Goal: Task Accomplishment & Management: Manage account settings

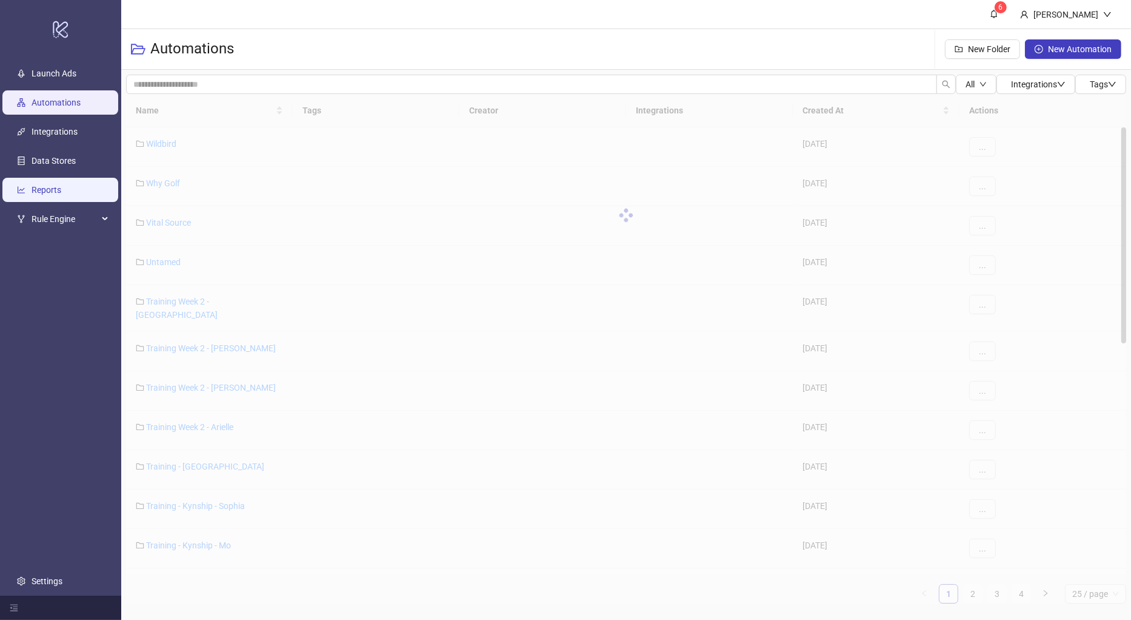
click at [58, 186] on link "Reports" at bounding box center [47, 190] width 30 height 10
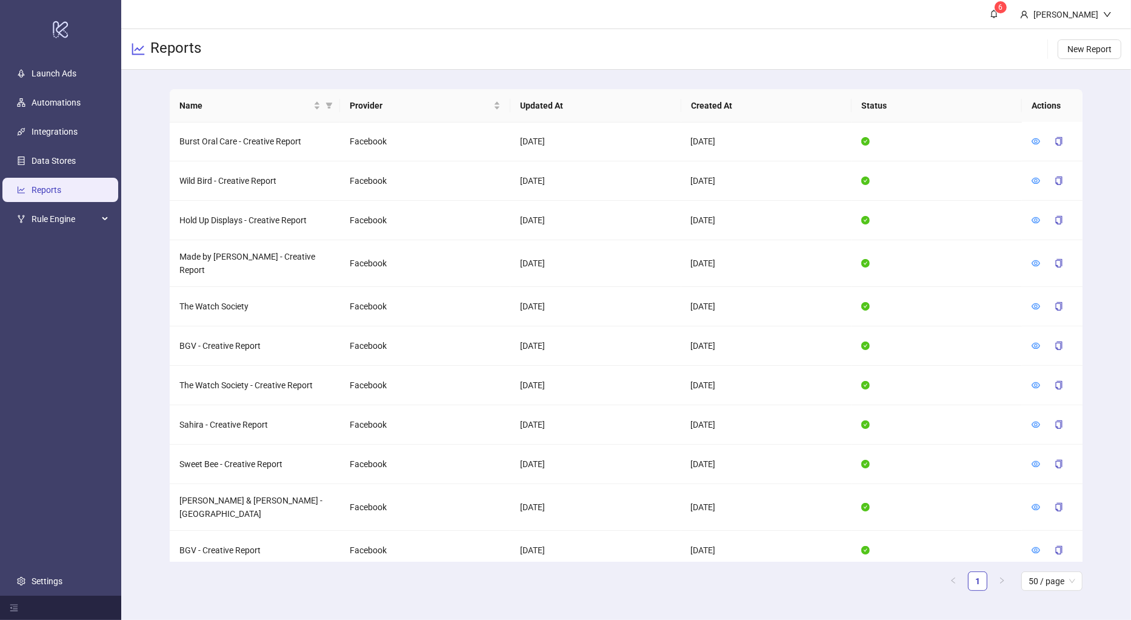
scroll to position [595, 0]
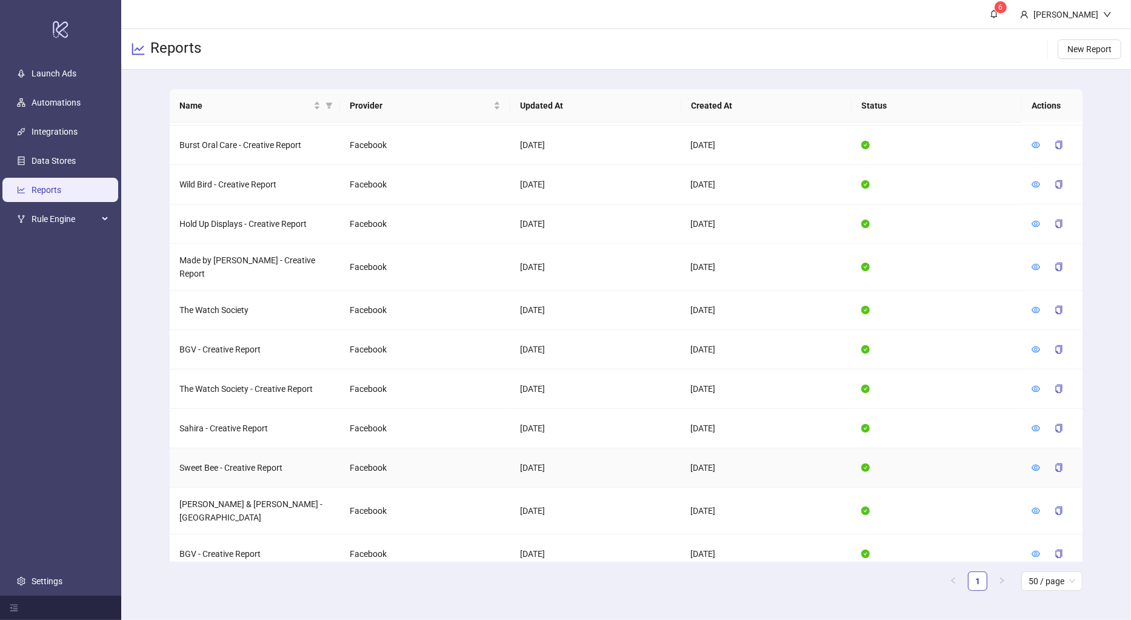
click at [214, 448] on td "Sweet Bee - Creative Report" at bounding box center [255, 467] width 170 height 39
click at [1034, 464] on icon "eye" at bounding box center [1036, 467] width 8 height 6
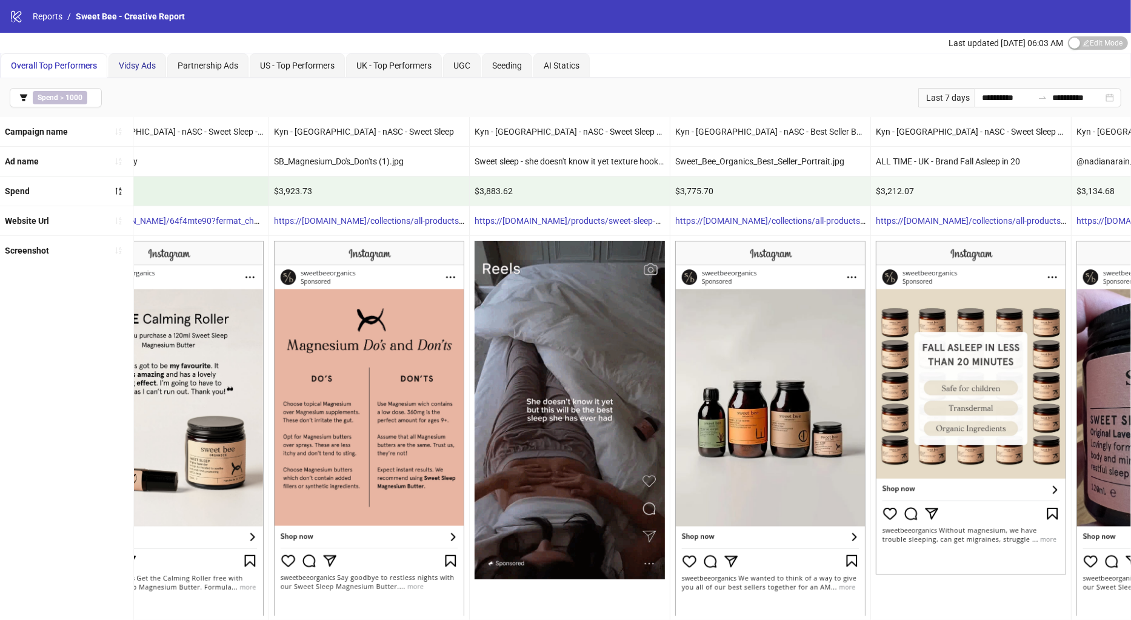
click at [132, 70] on div "Vidsy Ads" at bounding box center [137, 65] width 37 height 13
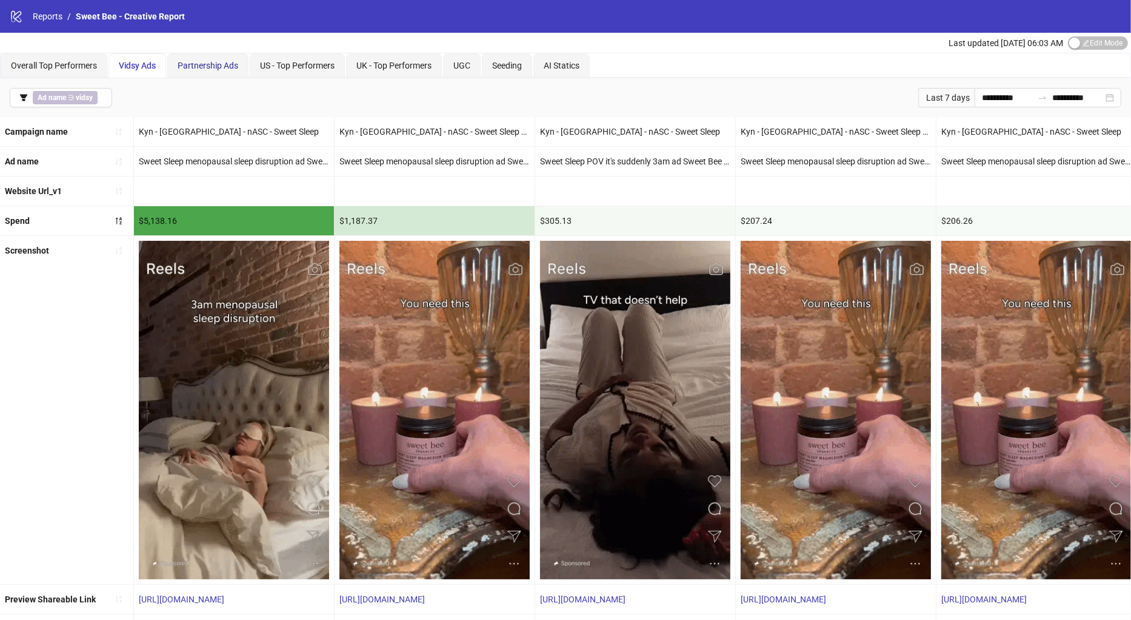
click at [203, 63] on span "Partnership Ads" at bounding box center [208, 66] width 61 height 10
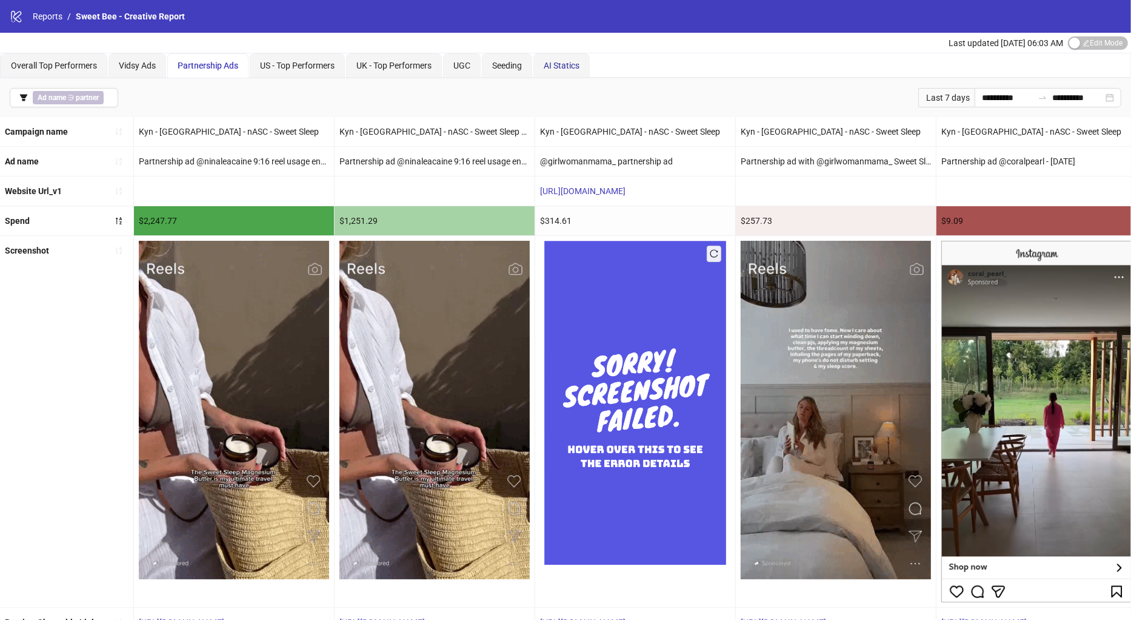
click at [563, 67] on span "AI Statics" at bounding box center [562, 66] width 36 height 10
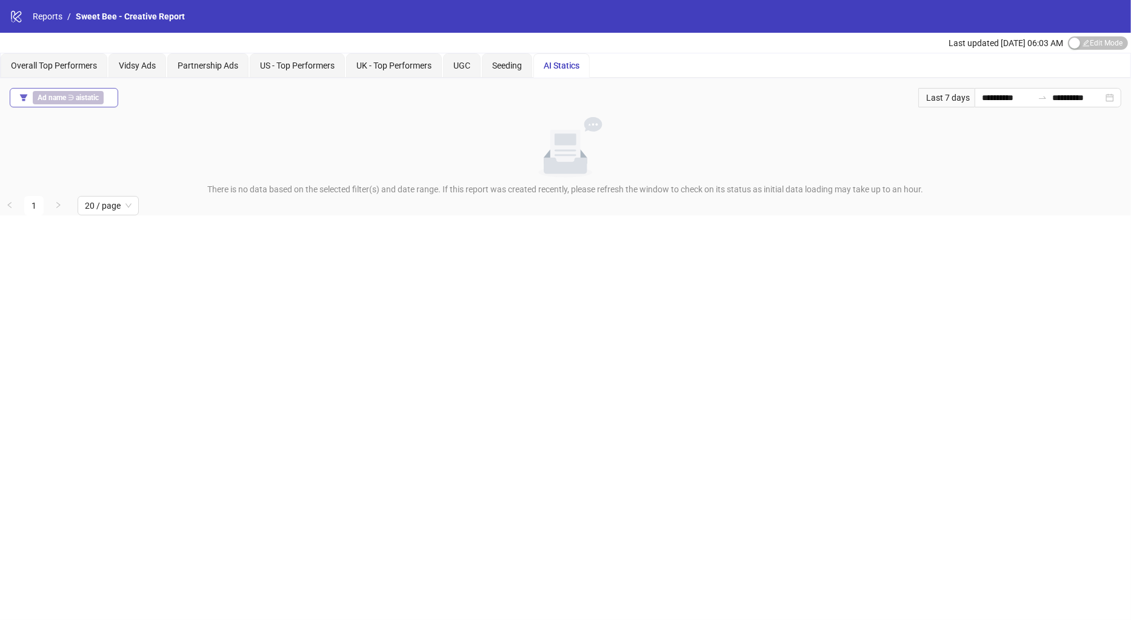
click at [107, 100] on div "Ad name ∋ aistatic" at bounding box center [71, 97] width 76 height 13
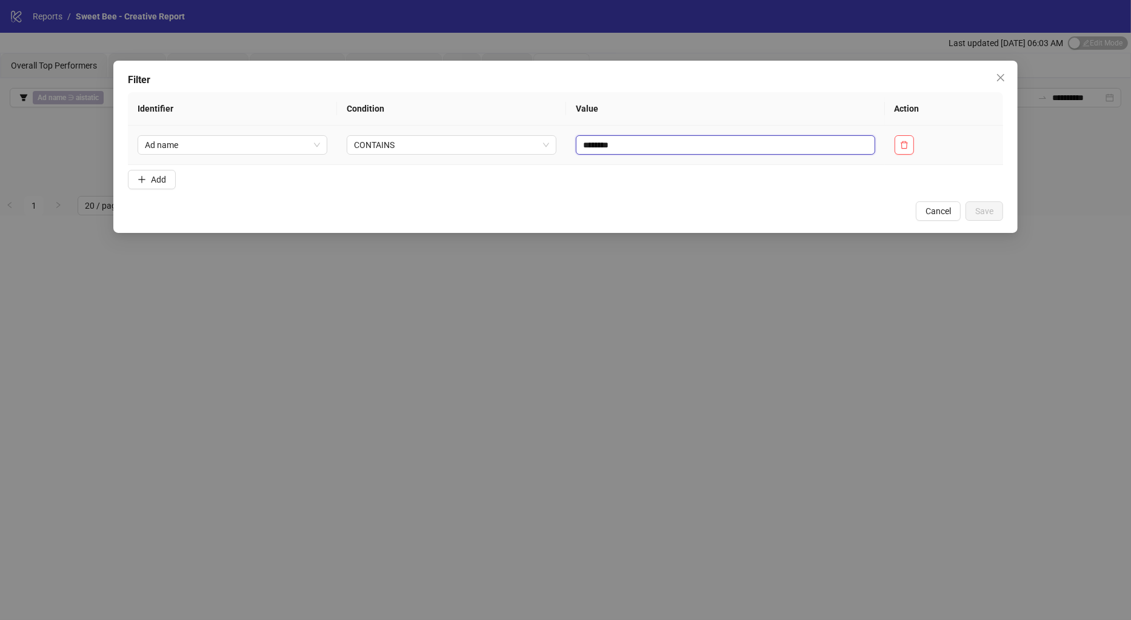
click at [614, 141] on input "********" at bounding box center [725, 144] width 299 height 19
type input "*"
type input "*********"
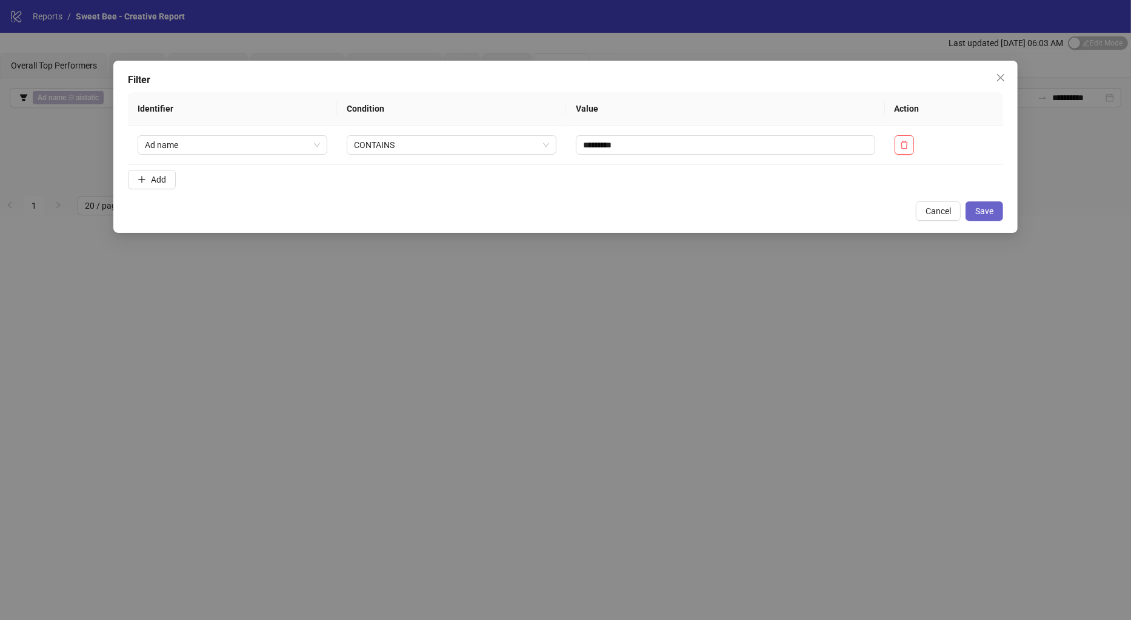
click at [988, 212] on span "Save" at bounding box center [985, 211] width 18 height 10
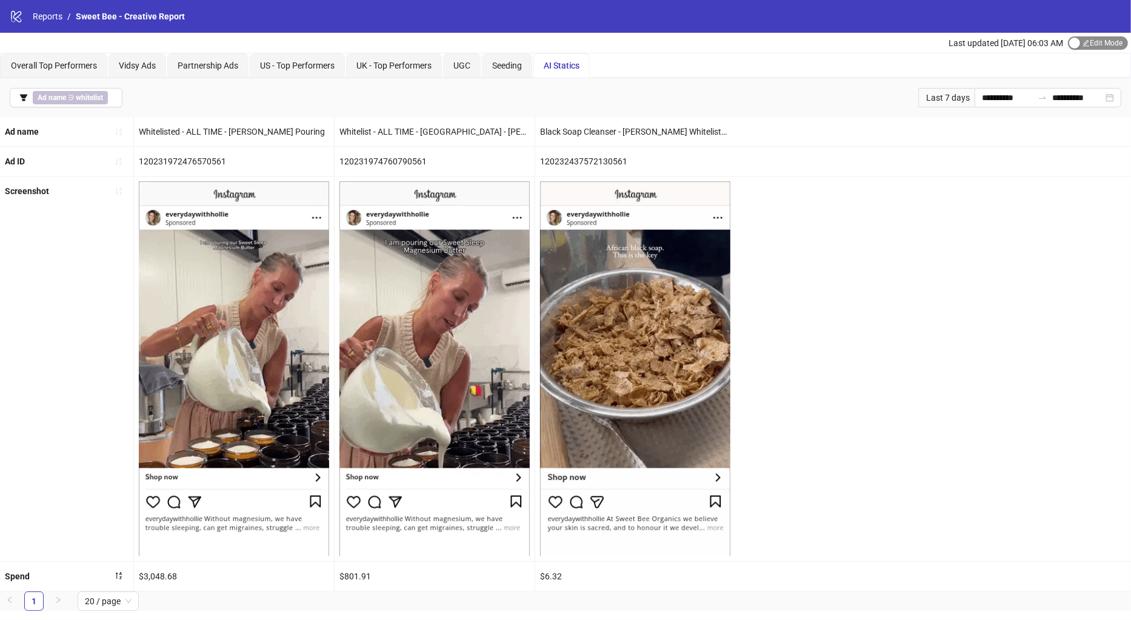
click at [1095, 43] on span "Edit Mode Edit Mode" at bounding box center [1098, 42] width 60 height 13
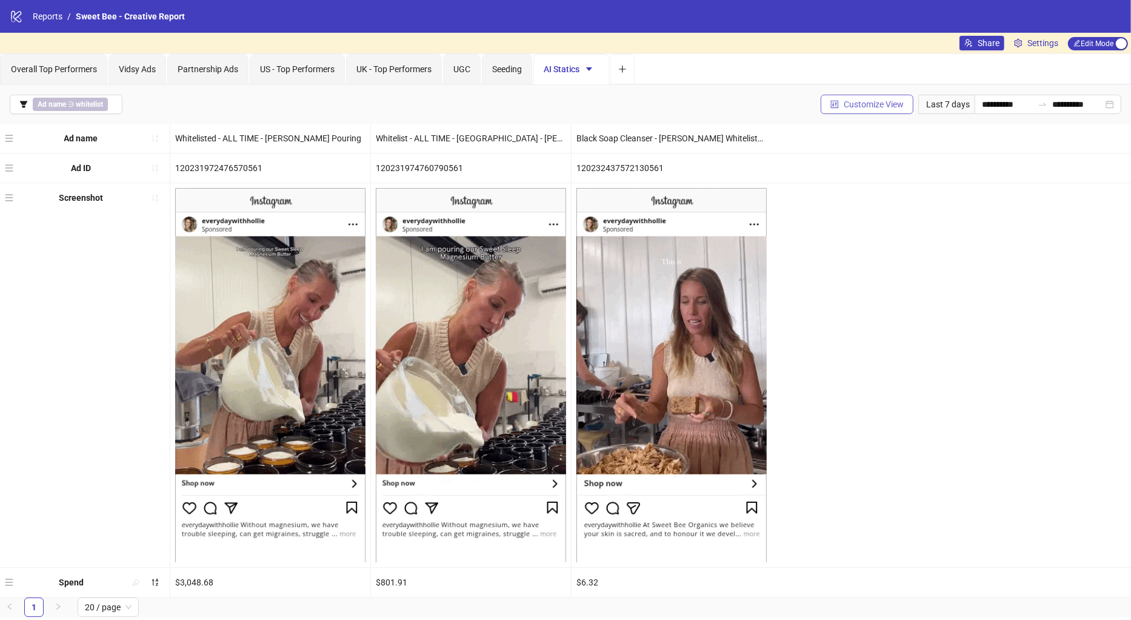
click at [847, 103] on span "Customize View" at bounding box center [874, 104] width 60 height 10
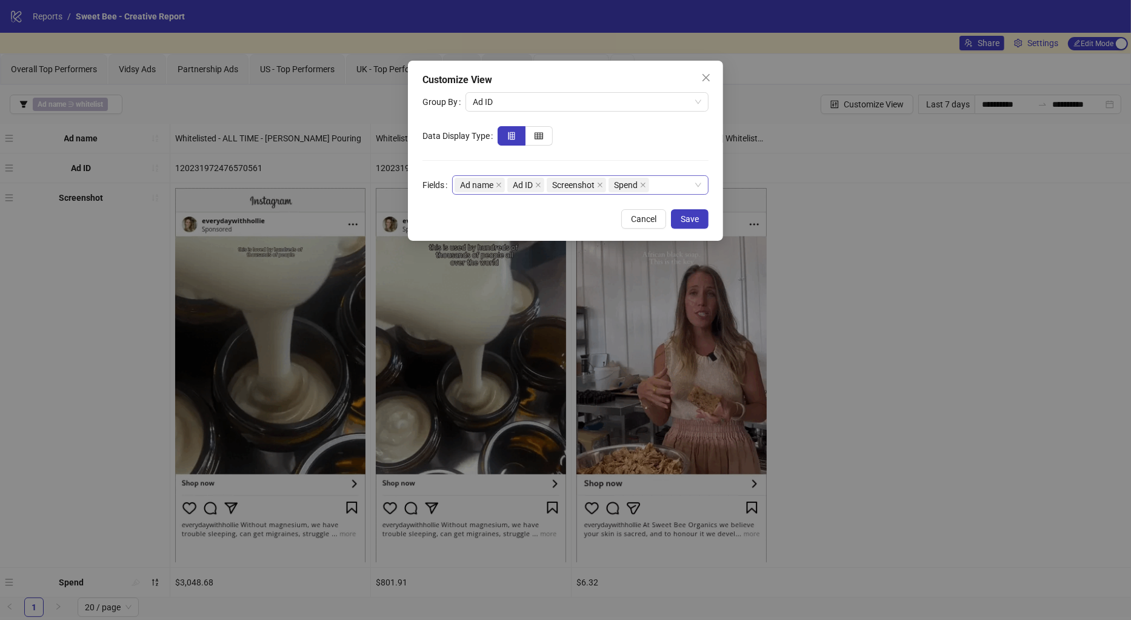
click at [657, 181] on div "Ad name Ad ID Screenshot Spend" at bounding box center [574, 184] width 239 height 17
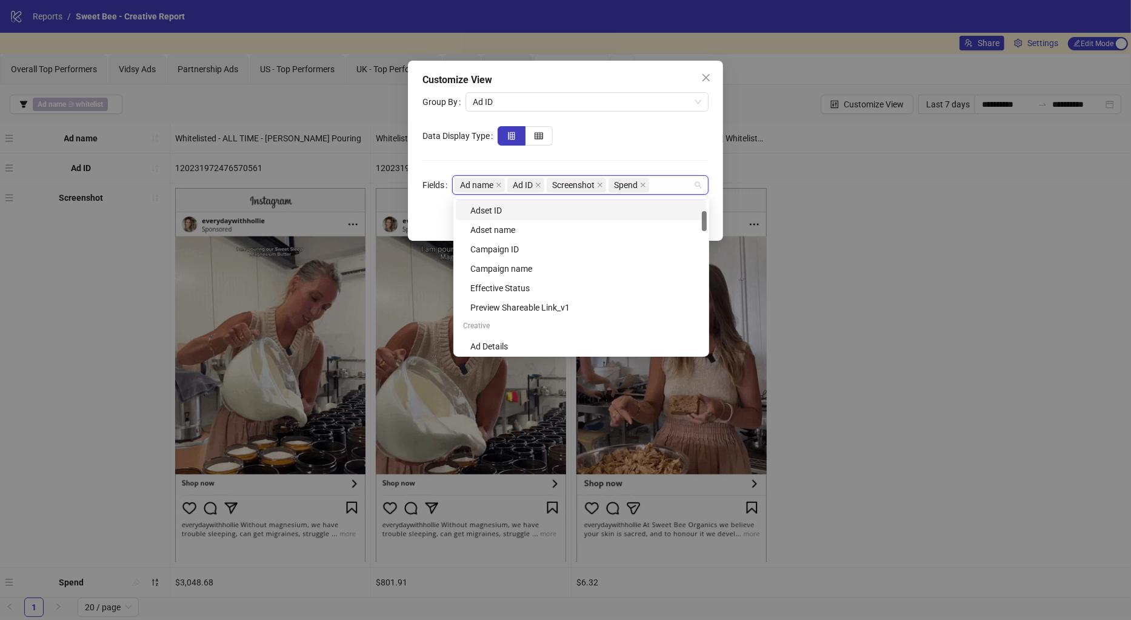
scroll to position [106, 0]
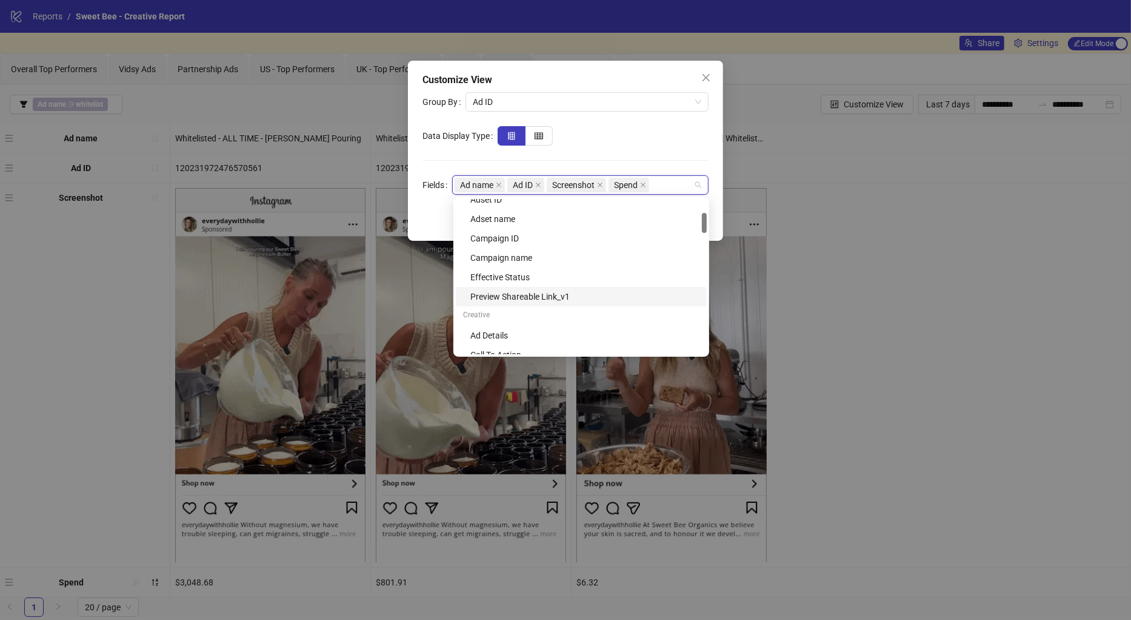
click at [516, 292] on div "Preview Shareable Link_v1" at bounding box center [584, 296] width 229 height 13
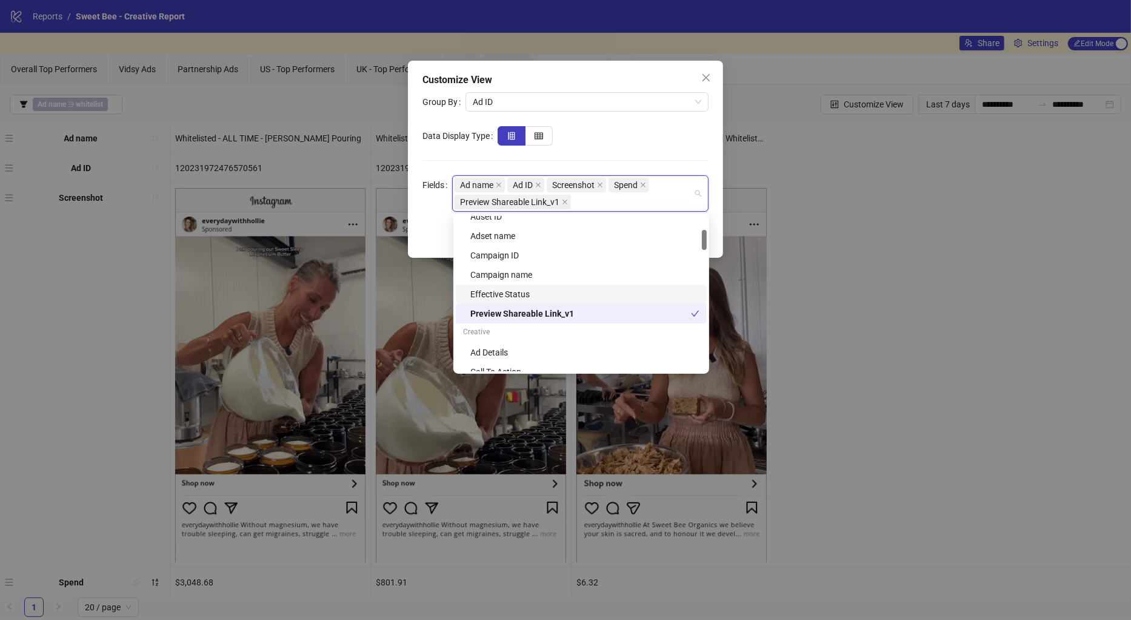
scroll to position [134, 0]
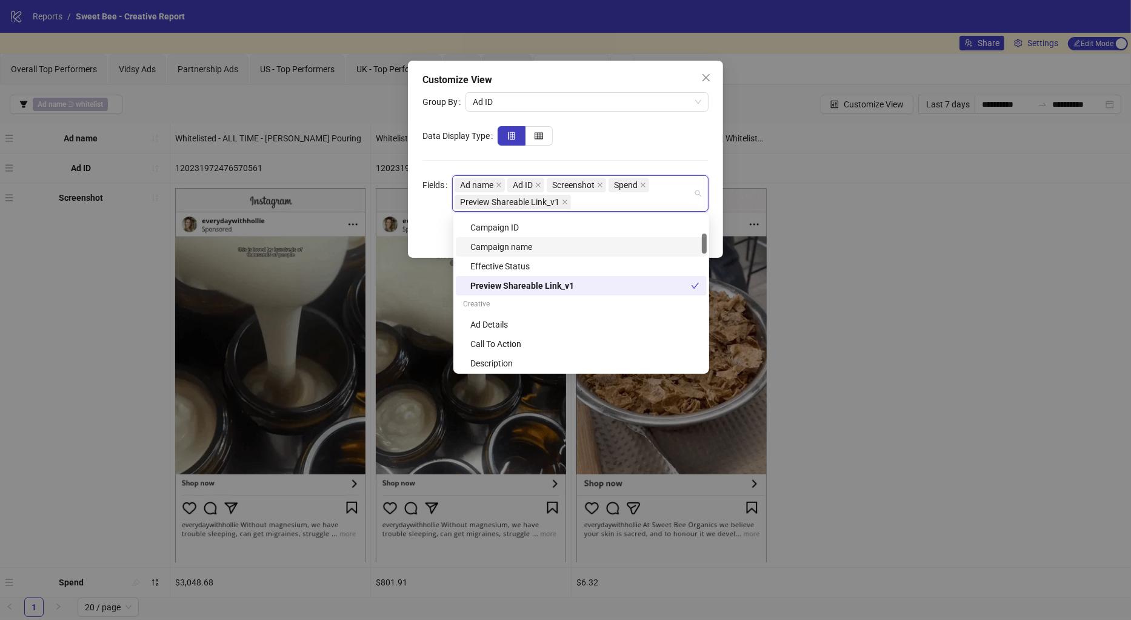
click at [524, 244] on div "Campaign name" at bounding box center [584, 246] width 229 height 13
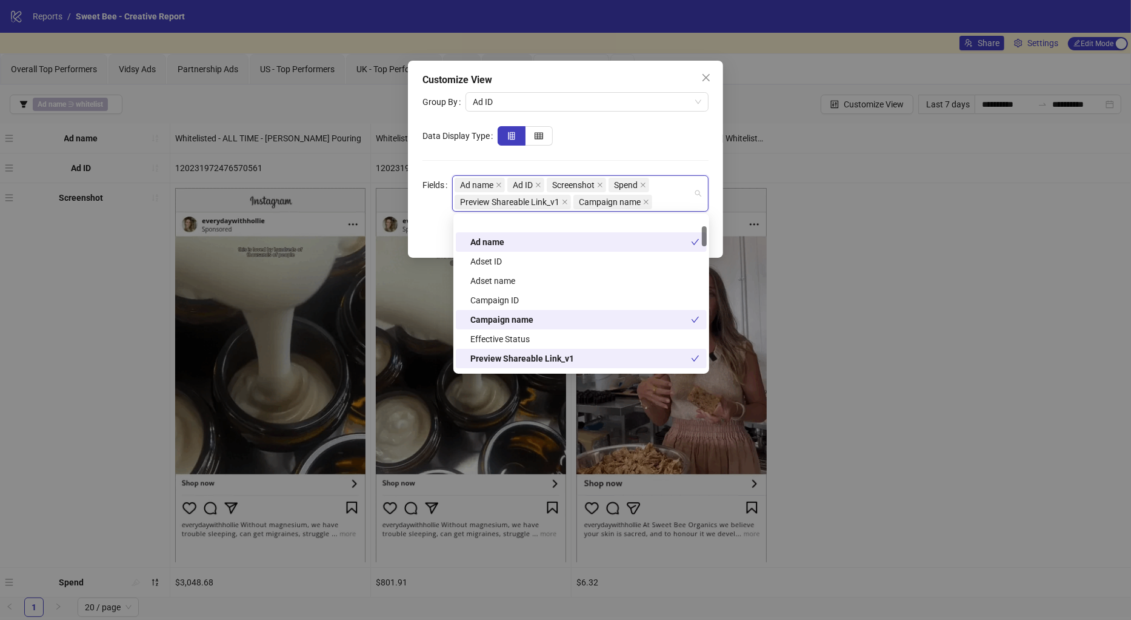
scroll to position [52, 0]
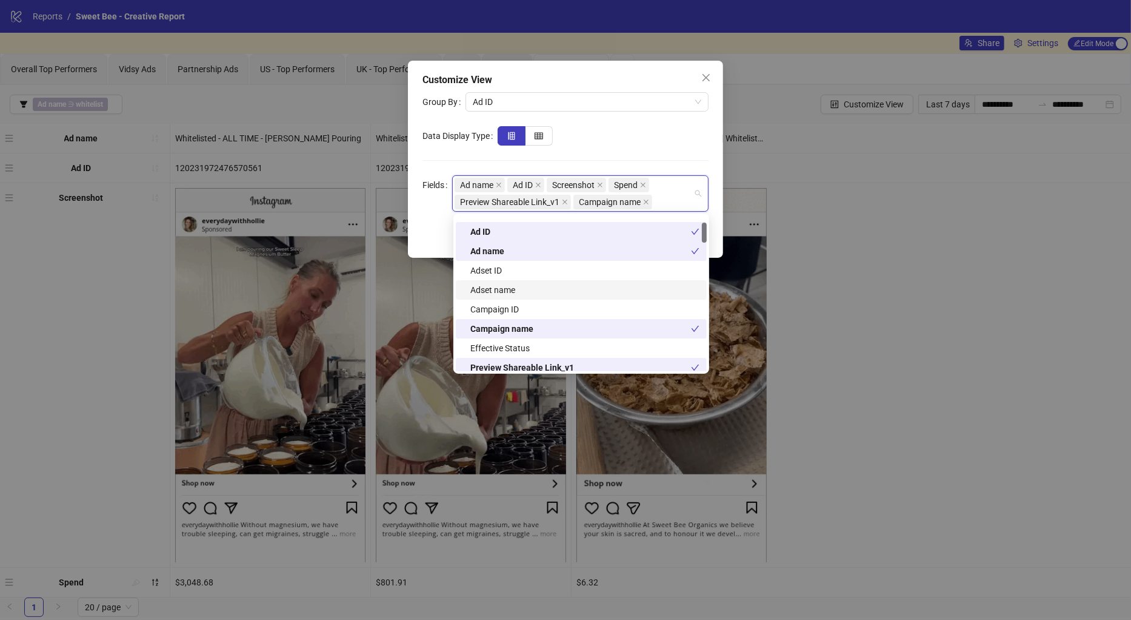
click at [526, 290] on div "Adset name" at bounding box center [584, 289] width 229 height 13
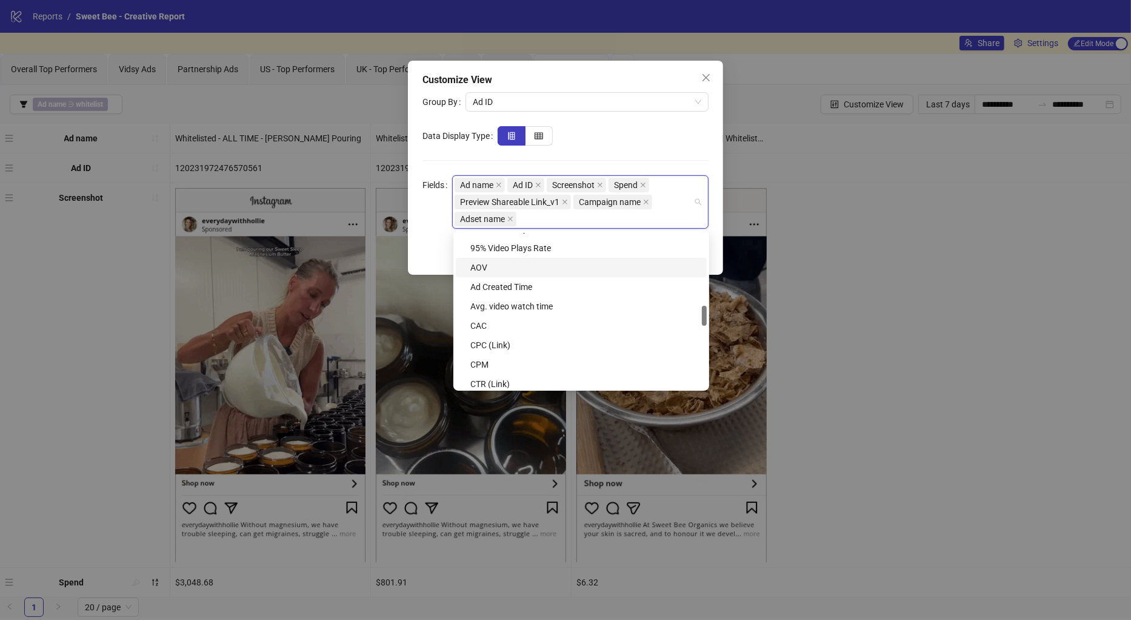
scroll to position [578, 0]
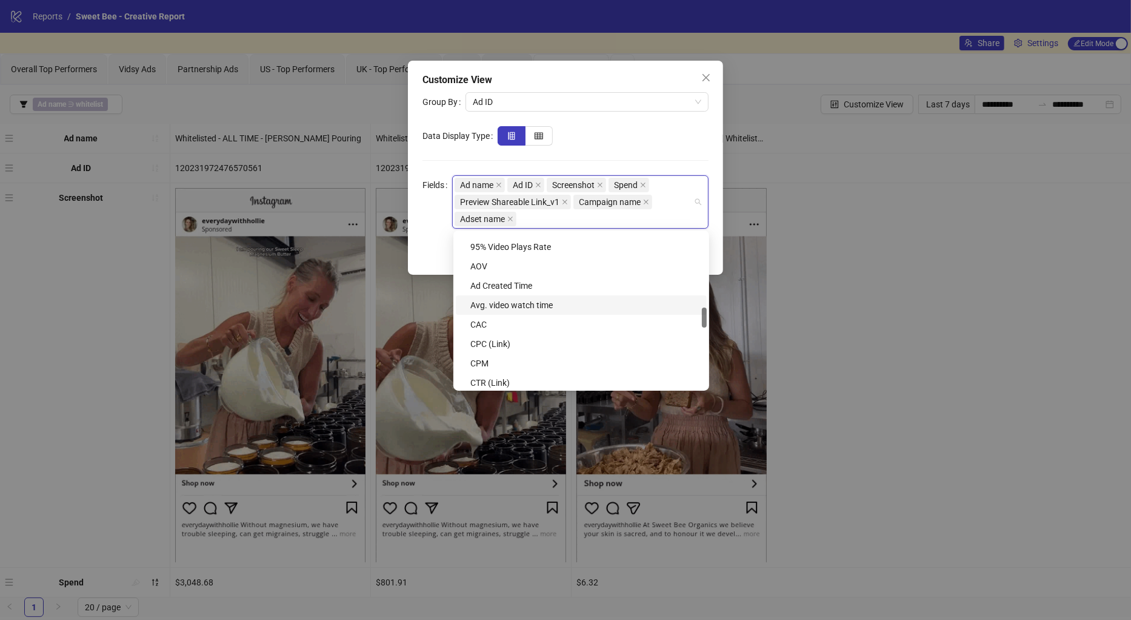
click at [543, 305] on div "Avg. video watch time" at bounding box center [584, 304] width 229 height 13
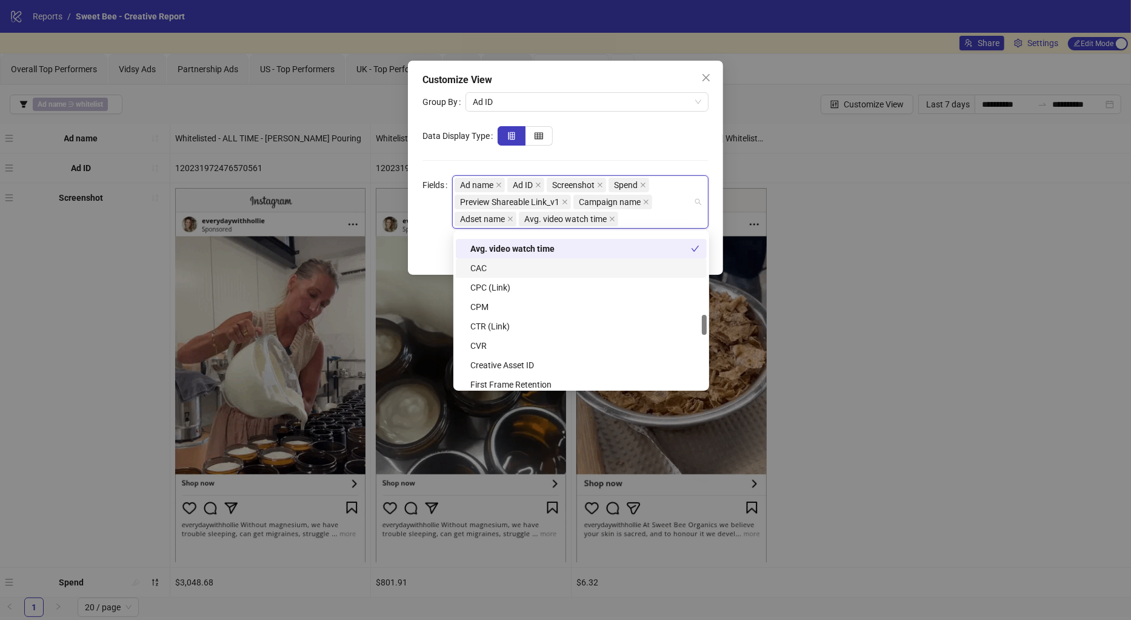
scroll to position [643, 0]
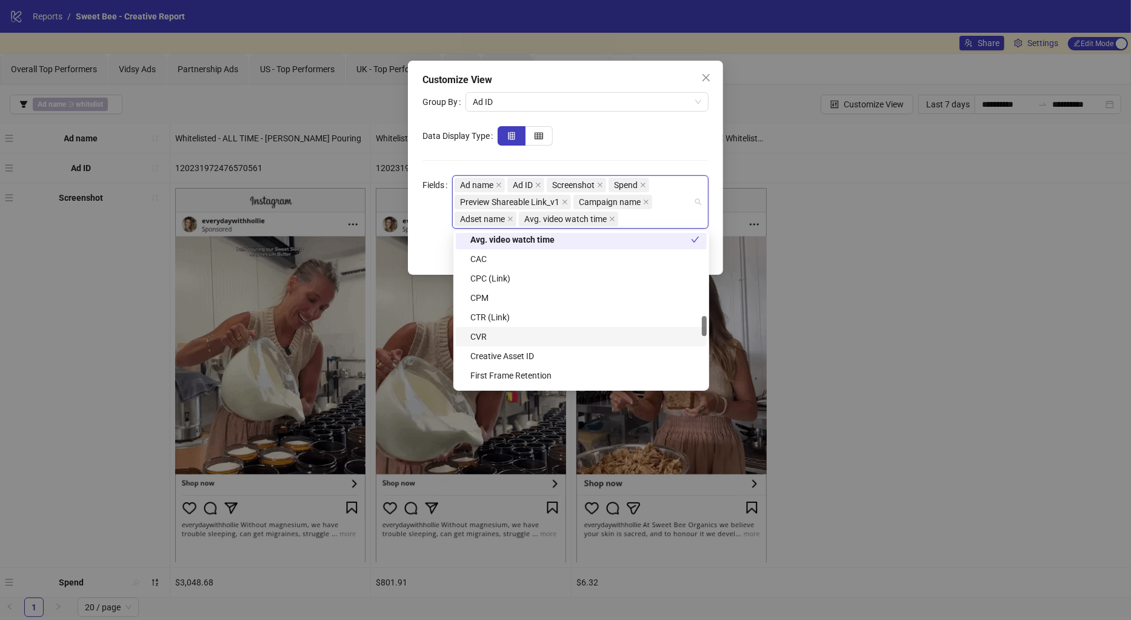
click at [538, 336] on div "CVR" at bounding box center [584, 336] width 229 height 13
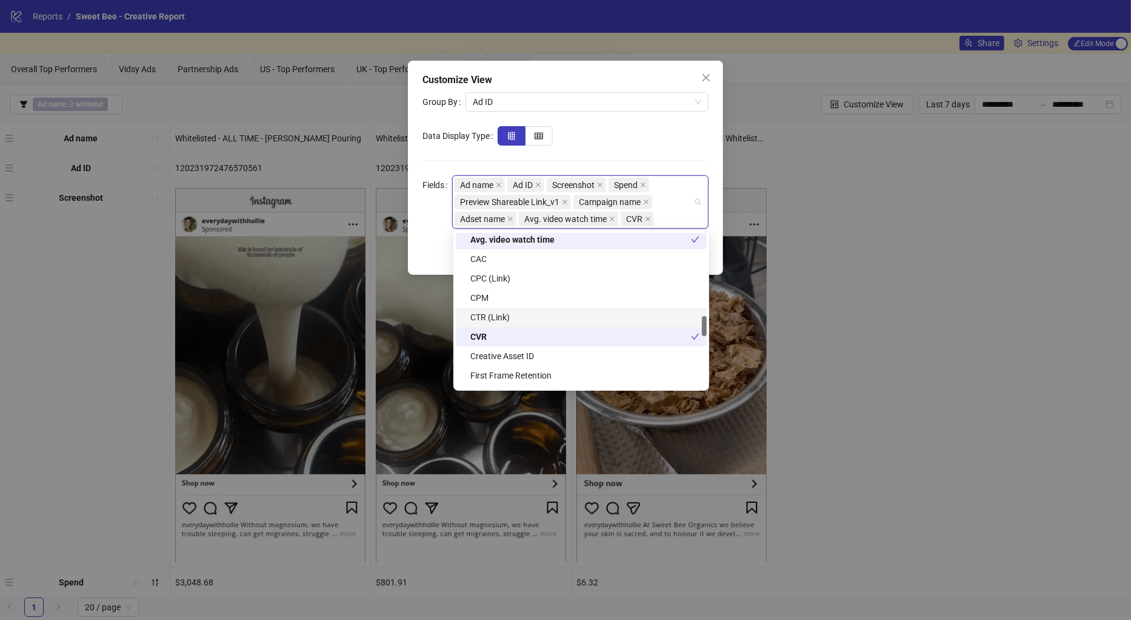
click at [538, 320] on div "CTR (Link)" at bounding box center [584, 316] width 229 height 13
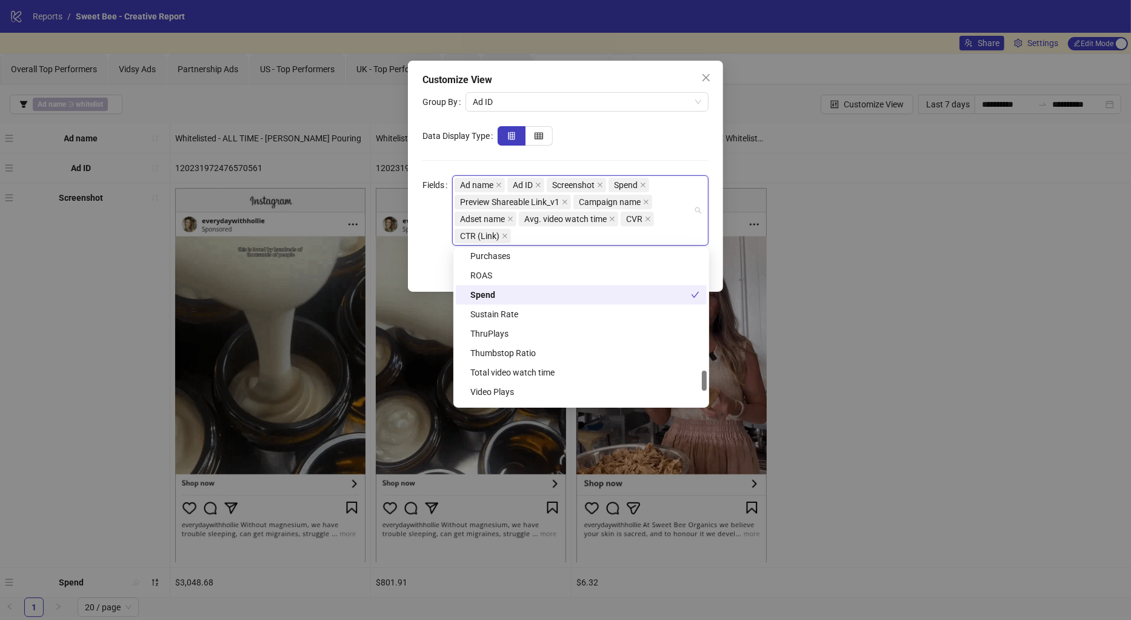
scroll to position [956, 0]
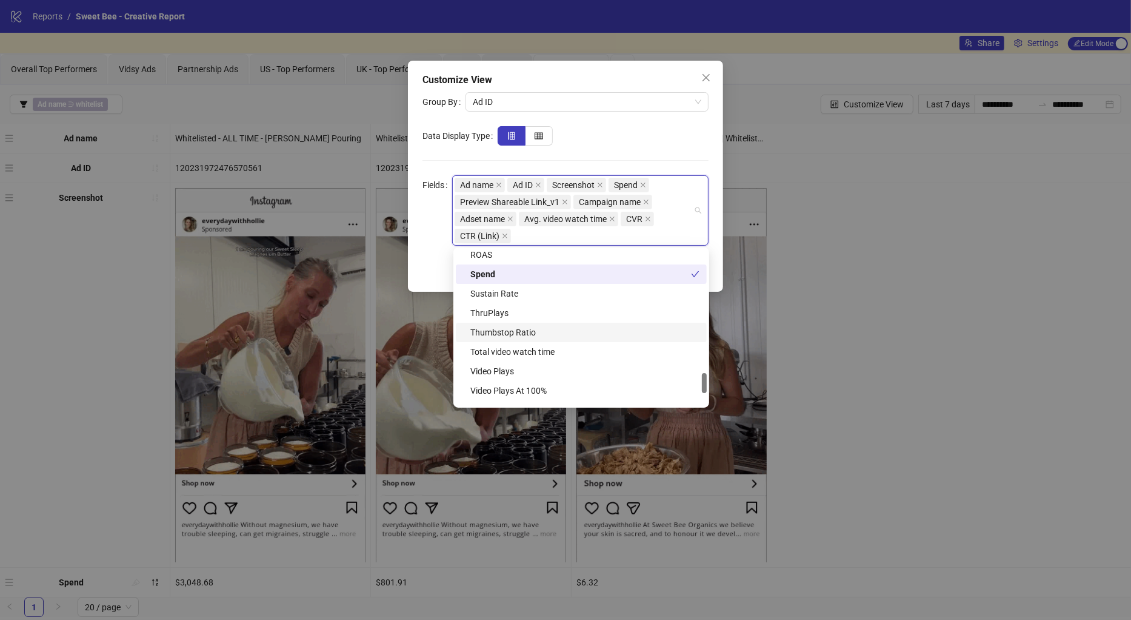
click at [539, 333] on div "Thumbstop Ratio" at bounding box center [584, 332] width 229 height 13
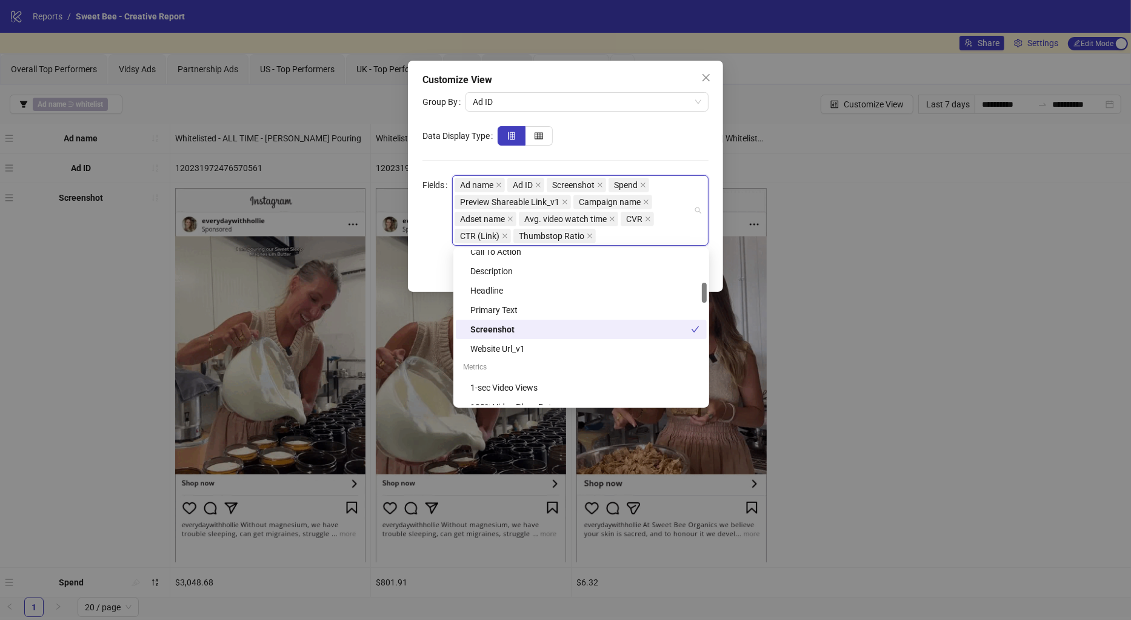
scroll to position [255, 0]
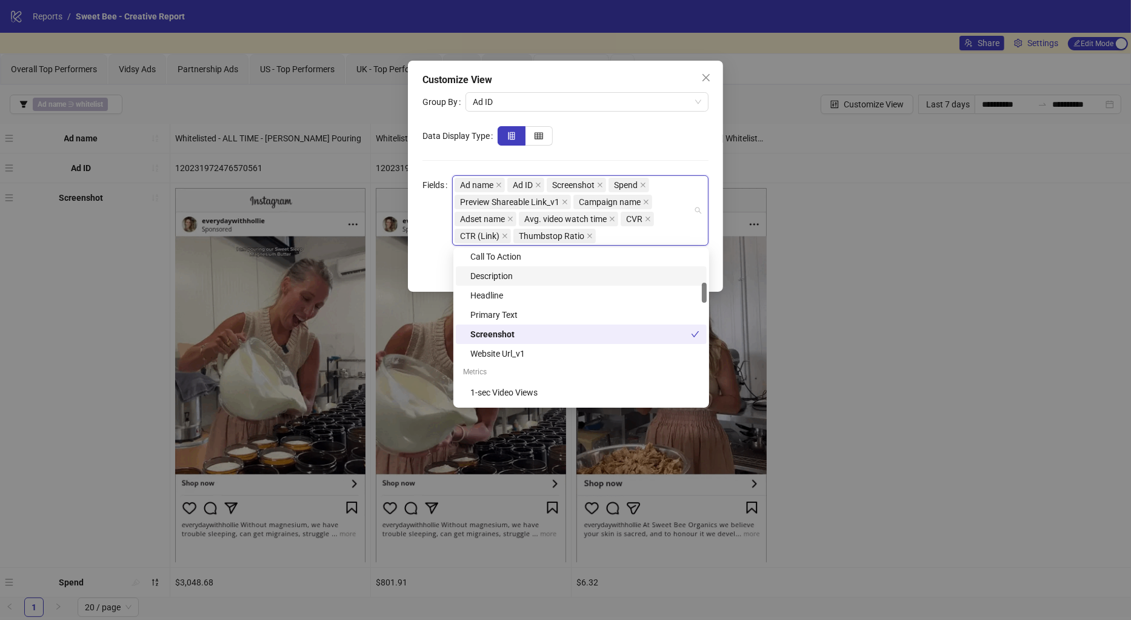
click at [606, 132] on div at bounding box center [603, 135] width 211 height 19
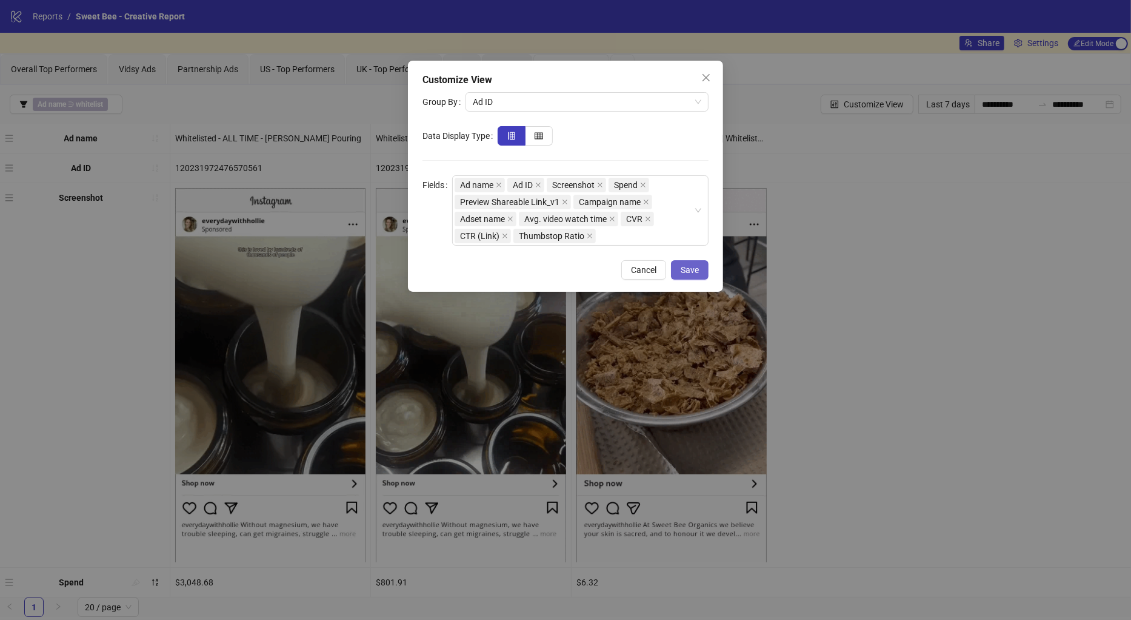
click at [693, 265] on span "Save" at bounding box center [690, 270] width 18 height 10
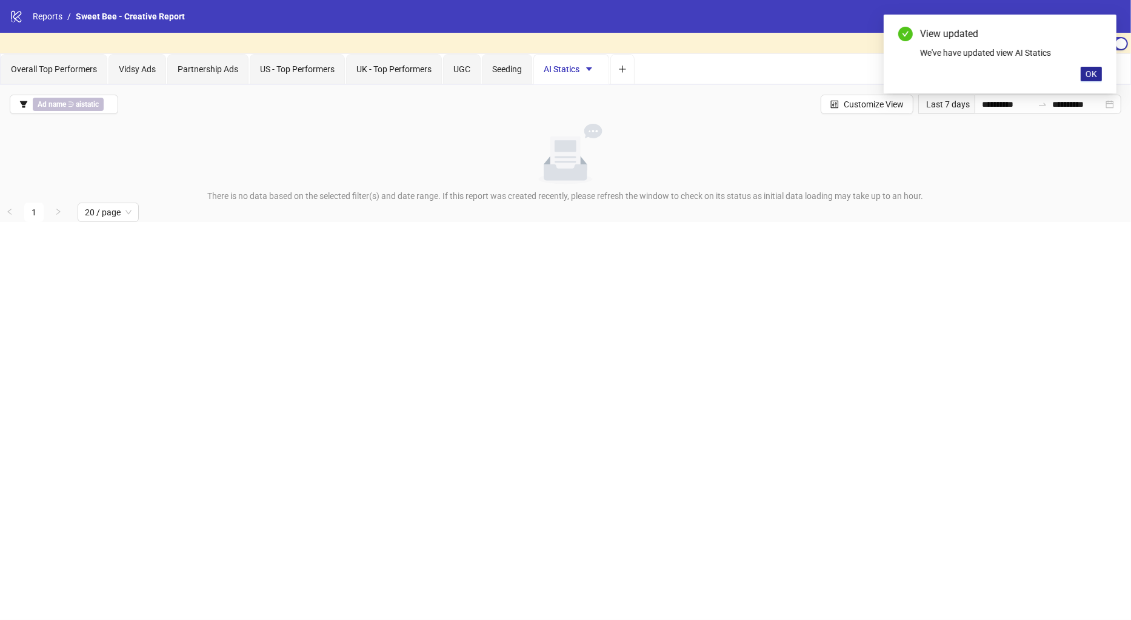
click at [1089, 72] on span "OK" at bounding box center [1092, 74] width 12 height 10
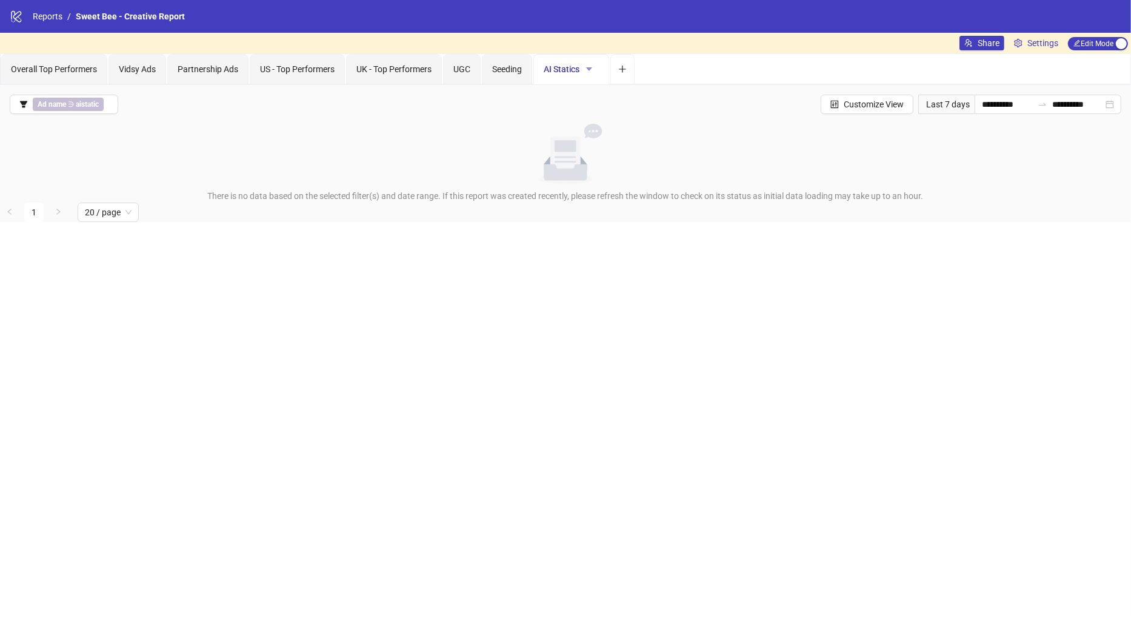
click at [589, 69] on icon "caret-down" at bounding box center [589, 69] width 6 height 4
click at [603, 96] on span "Rename" at bounding box center [611, 92] width 42 height 13
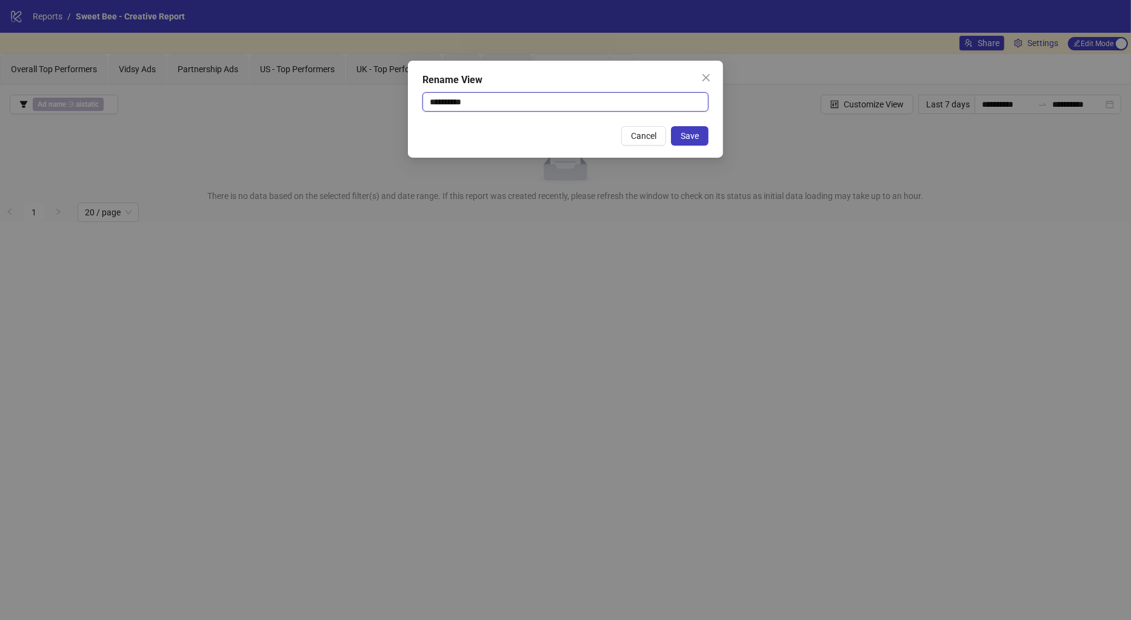
click at [482, 95] on input "**********" at bounding box center [566, 101] width 286 height 19
click at [433, 104] on input "*********" at bounding box center [566, 101] width 286 height 19
type input "**********"
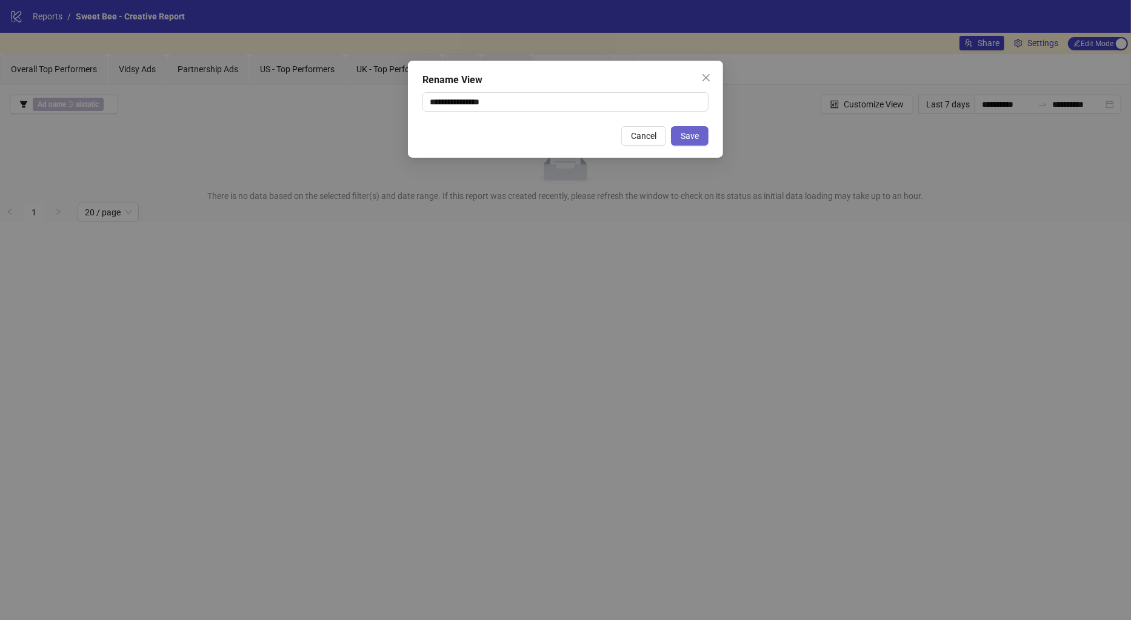
click at [697, 144] on button "Save" at bounding box center [690, 135] width 38 height 19
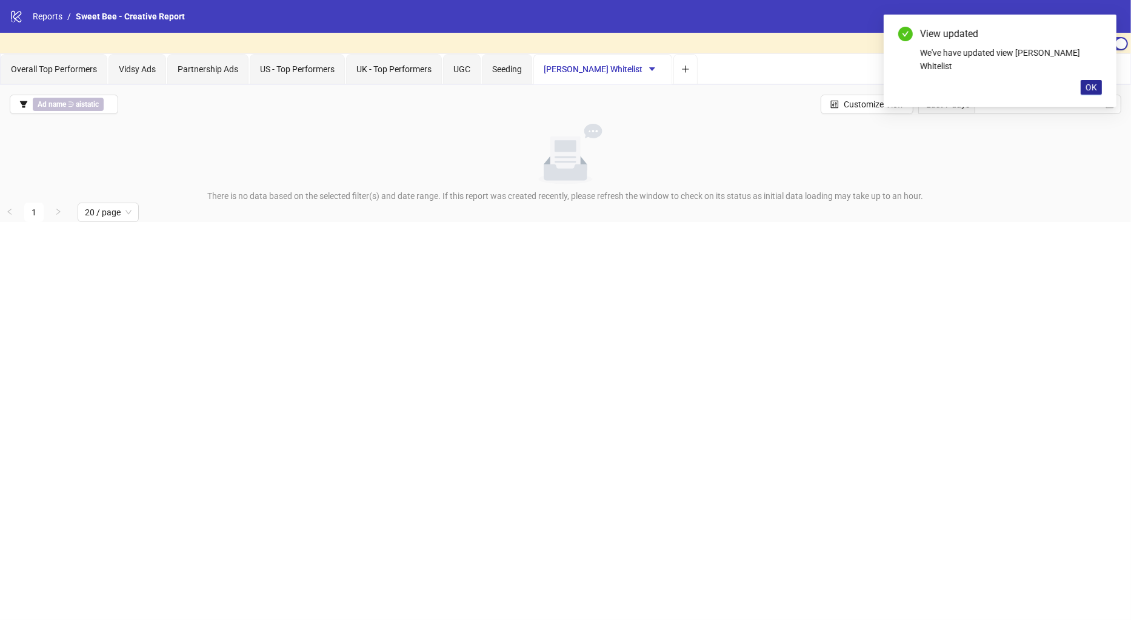
click at [1089, 82] on span "OK" at bounding box center [1092, 87] width 12 height 10
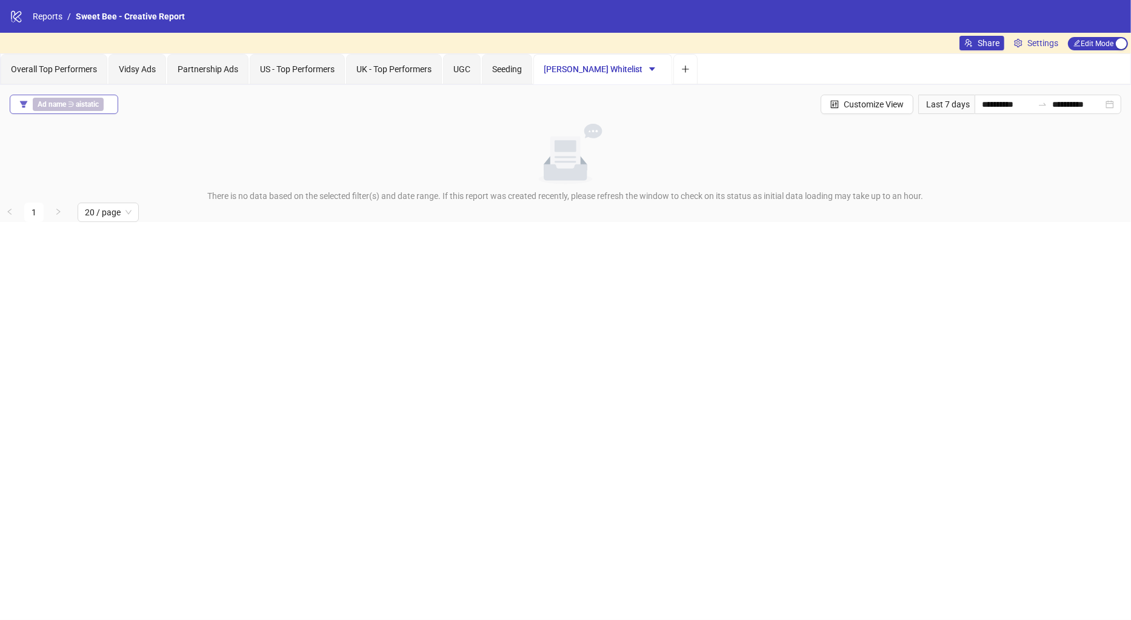
click at [60, 109] on span "Ad name ∋ aistatic" at bounding box center [68, 104] width 71 height 13
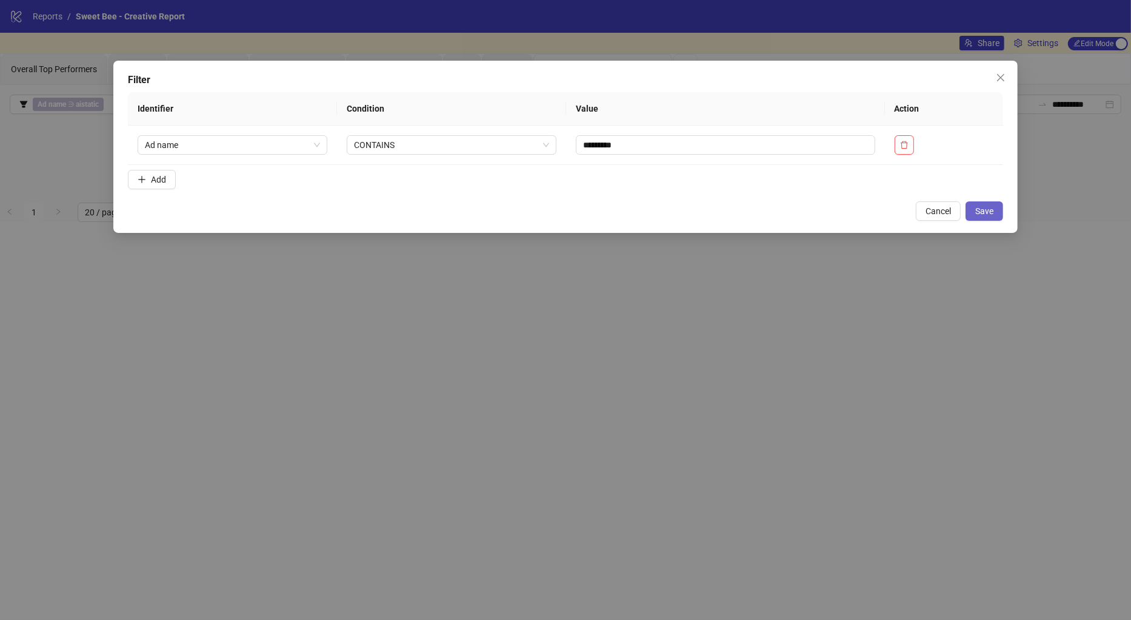
click at [983, 216] on button "Save" at bounding box center [985, 210] width 38 height 19
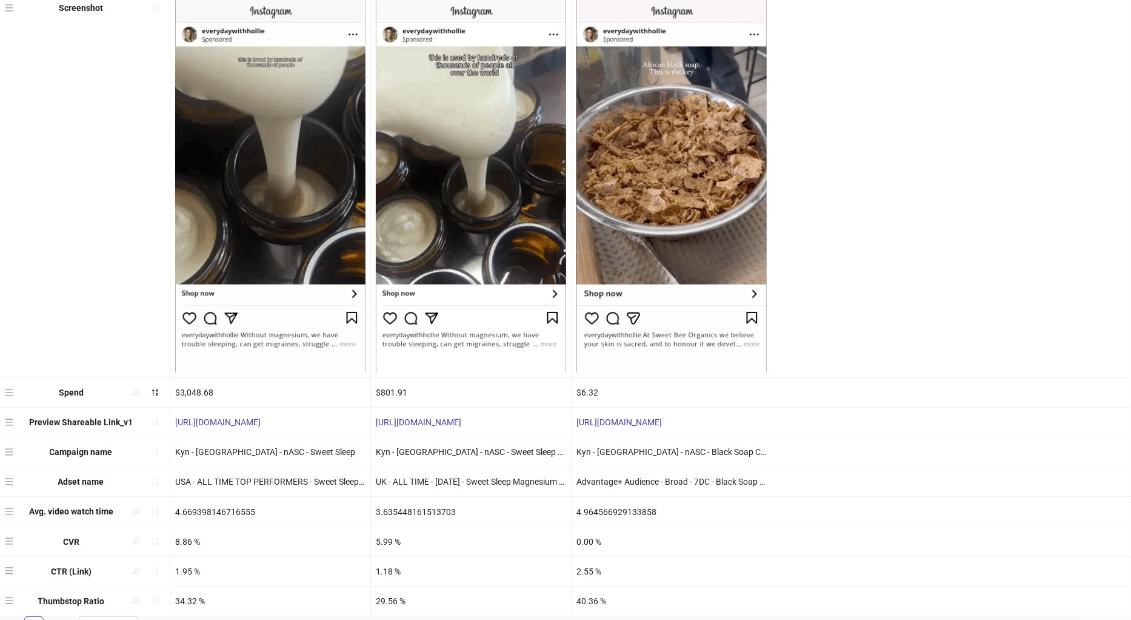
scroll to position [202, 0]
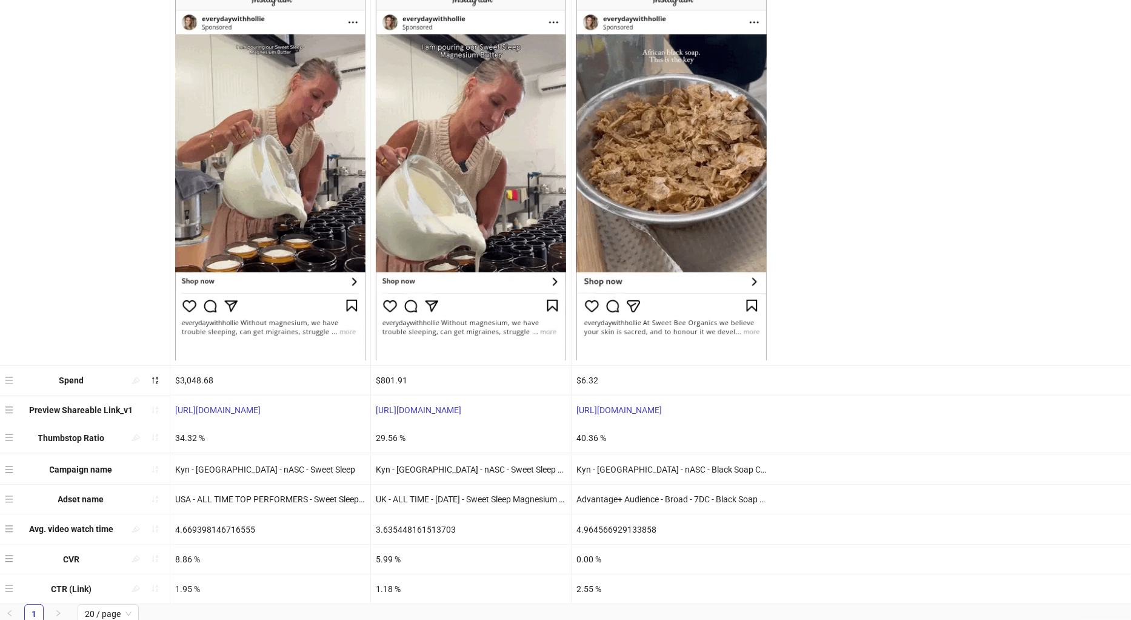
drag, startPoint x: 7, startPoint y: 585, endPoint x: 16, endPoint y: 434, distance: 151.3
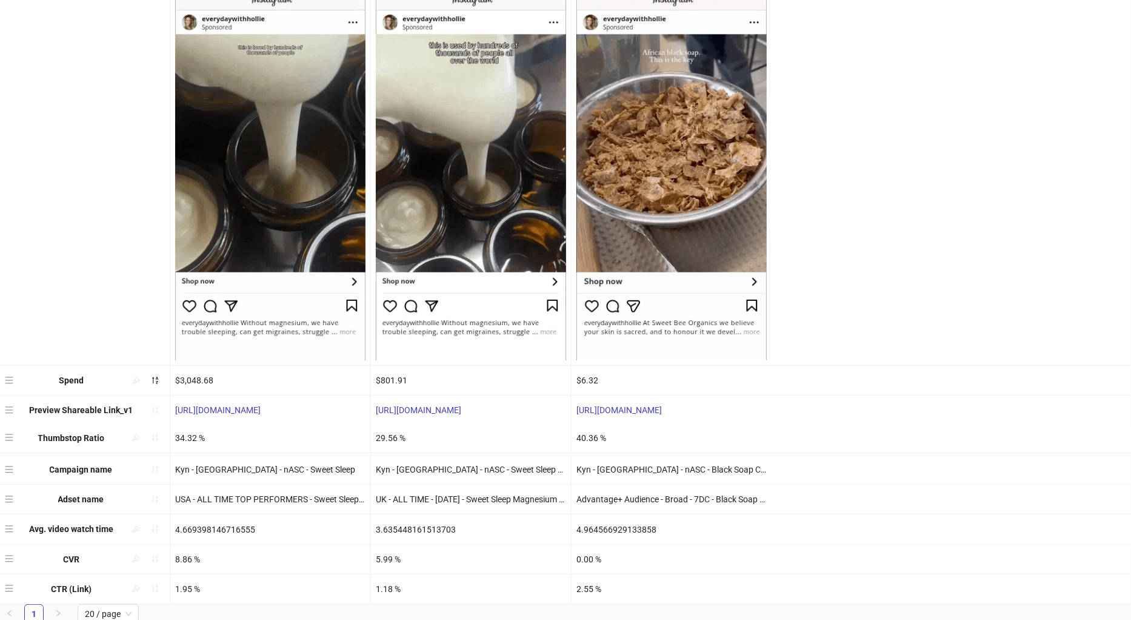
click at [16, 434] on div "Ad name Whitelisted - ALL TIME - [PERSON_NAME] Pouring Whitelist - ALL TIME - […" at bounding box center [565, 263] width 1131 height 682
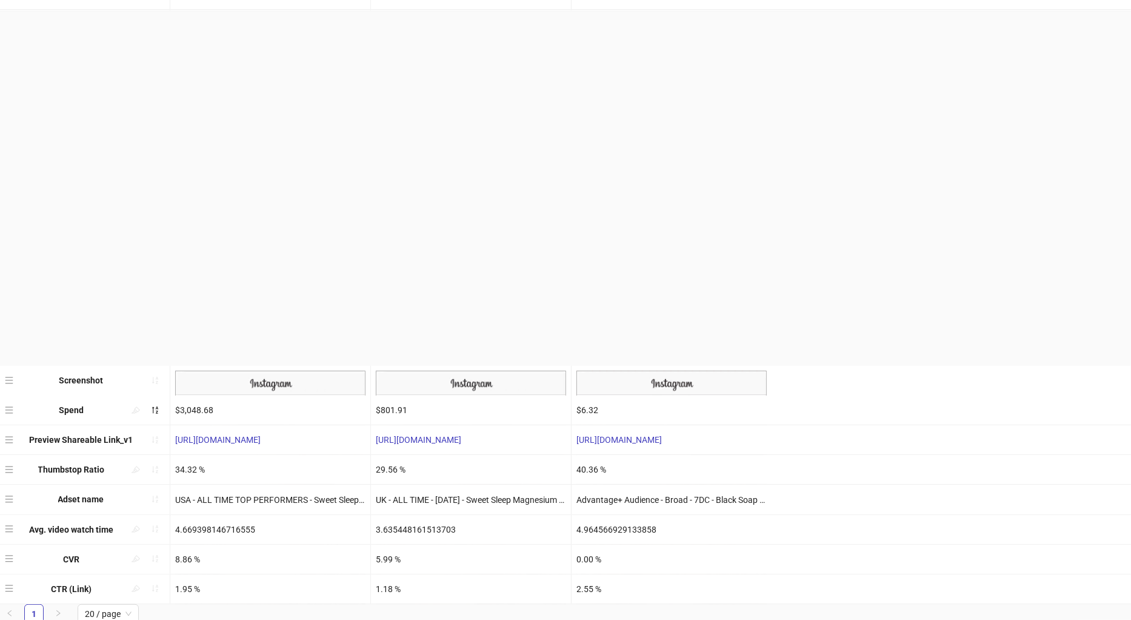
drag, startPoint x: 8, startPoint y: 465, endPoint x: 38, endPoint y: 141, distance: 325.8
click at [38, 141] on div "Ad name Whitelisted - ALL TIME - [PERSON_NAME] Pouring Whitelist - ALL TIME - […" at bounding box center [565, 263] width 1131 height 682
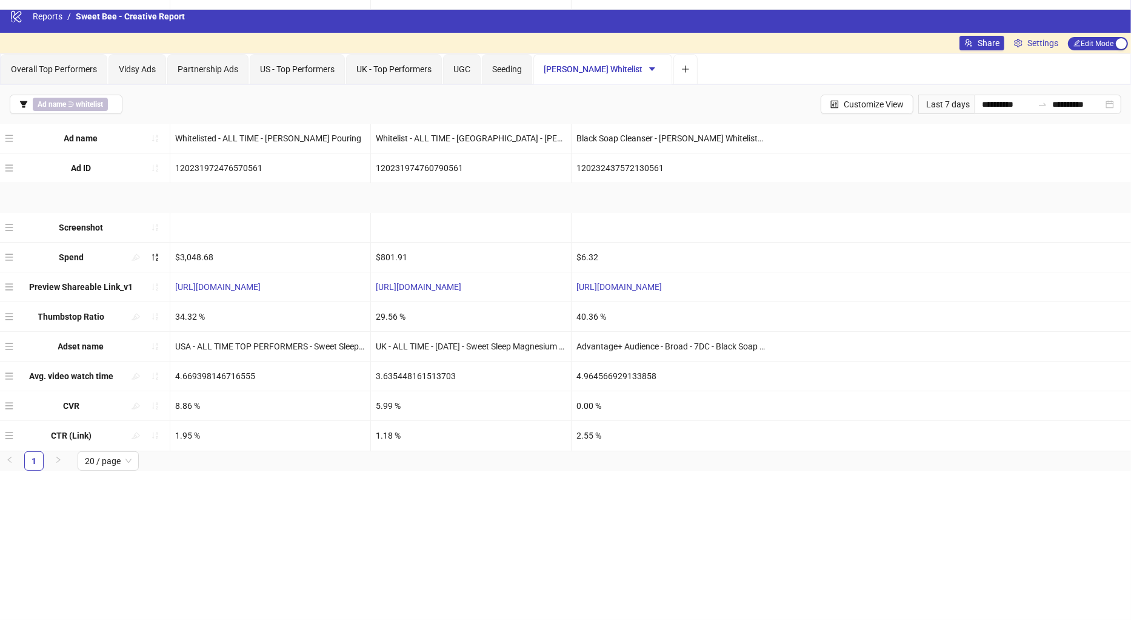
scroll to position [0, 0]
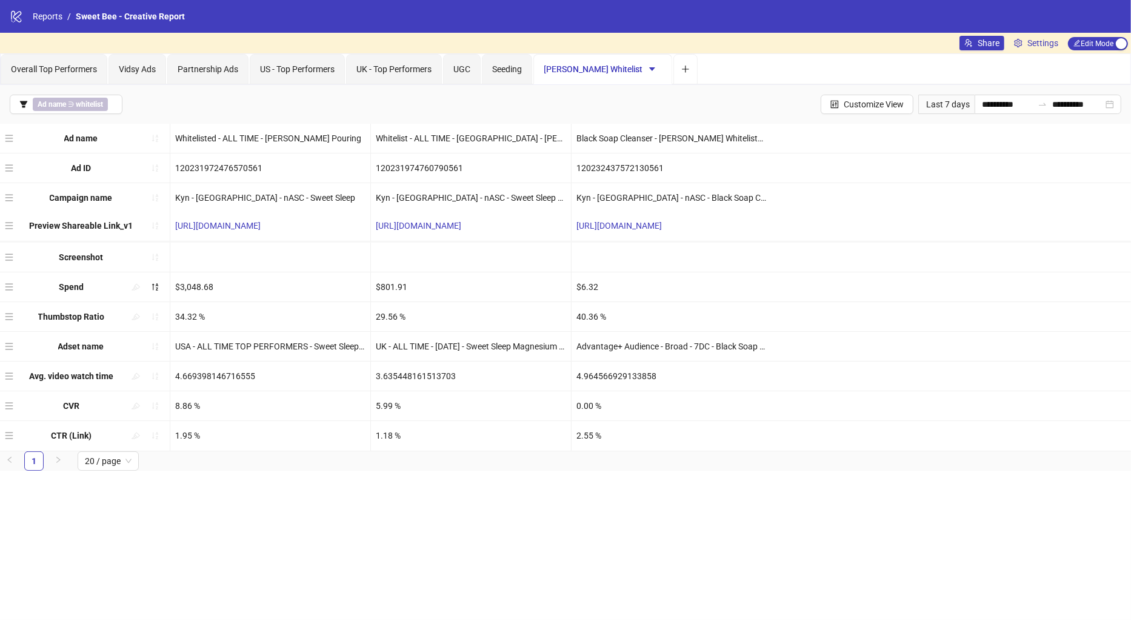
drag, startPoint x: 8, startPoint y: 284, endPoint x: 5, endPoint y: 216, distance: 67.9
click at [5, 216] on div "Ad name Whitelisted - ALL TIME - [PERSON_NAME] Pouring Whitelist - ALL TIME - […" at bounding box center [565, 287] width 1131 height 327
drag, startPoint x: 7, startPoint y: 286, endPoint x: 8, endPoint y: 247, distance: 38.8
click at [8, 247] on div "Ad name Whitelisted - ALL TIME - [PERSON_NAME] Pouring Whitelist - ALL TIME - […" at bounding box center [565, 287] width 1131 height 327
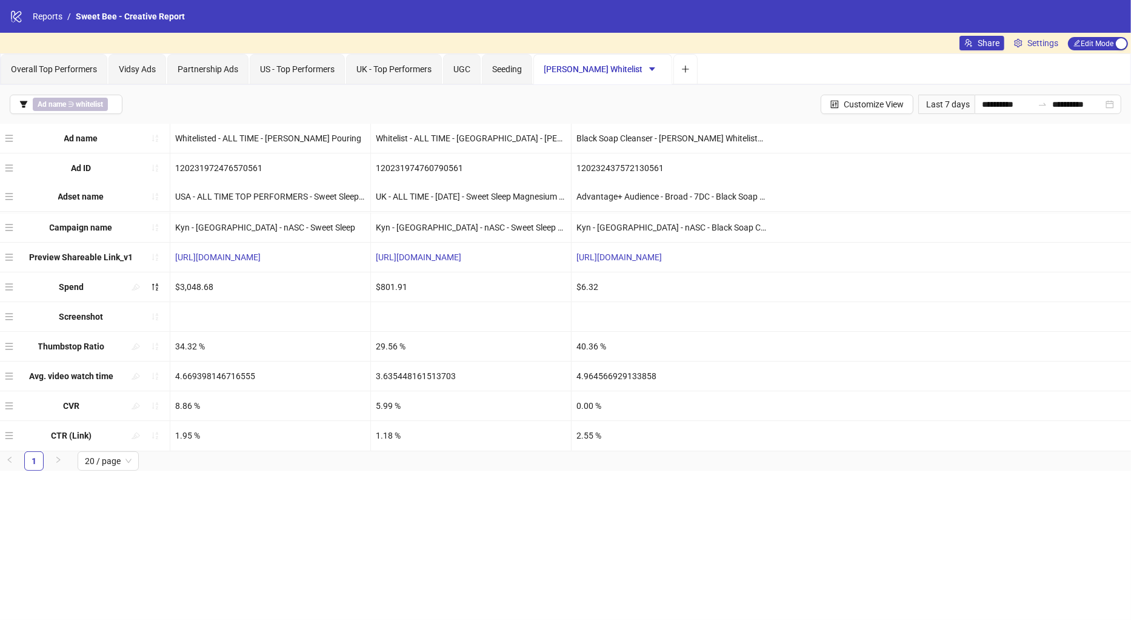
drag, startPoint x: 7, startPoint y: 344, endPoint x: 19, endPoint y: 195, distance: 149.7
click at [19, 195] on div "Ad name Whitelisted - ALL TIME - [PERSON_NAME] Pouring Whitelist - ALL TIME - […" at bounding box center [565, 287] width 1131 height 327
drag, startPoint x: 6, startPoint y: 430, endPoint x: 5, endPoint y: 395, distance: 35.2
click at [5, 395] on div "Ad name Whitelisted - ALL TIME - [PERSON_NAME] Pouring Whitelist - ALL TIME - […" at bounding box center [565, 287] width 1131 height 327
click at [272, 102] on div "**********" at bounding box center [565, 104] width 1131 height 39
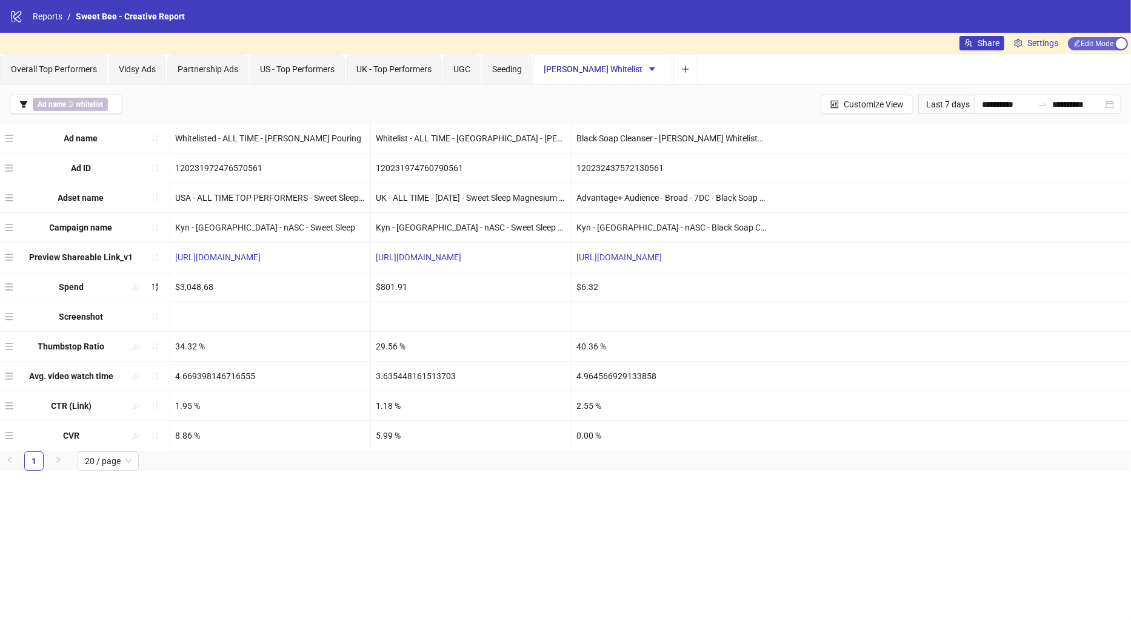
click at [1096, 44] on span "Edit Mode Edit Mode" at bounding box center [1098, 43] width 60 height 13
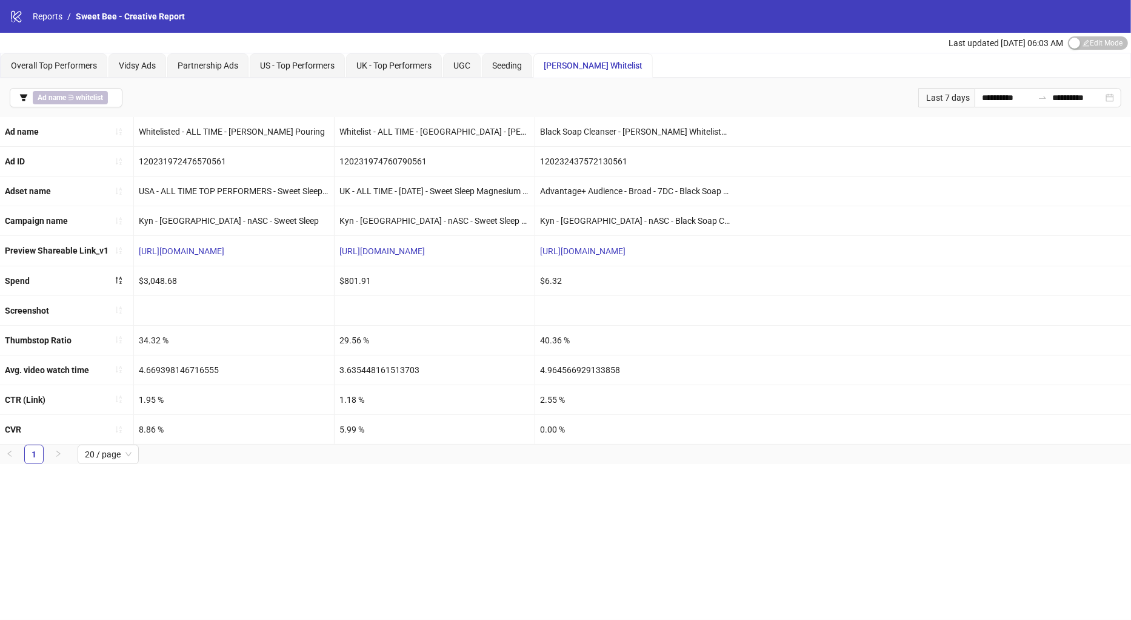
click at [325, 105] on div "**********" at bounding box center [565, 97] width 1131 height 39
click at [173, 95] on div "**********" at bounding box center [565, 97] width 1131 height 39
click at [72, 70] on div "Overall Top Performers" at bounding box center [54, 65] width 86 height 13
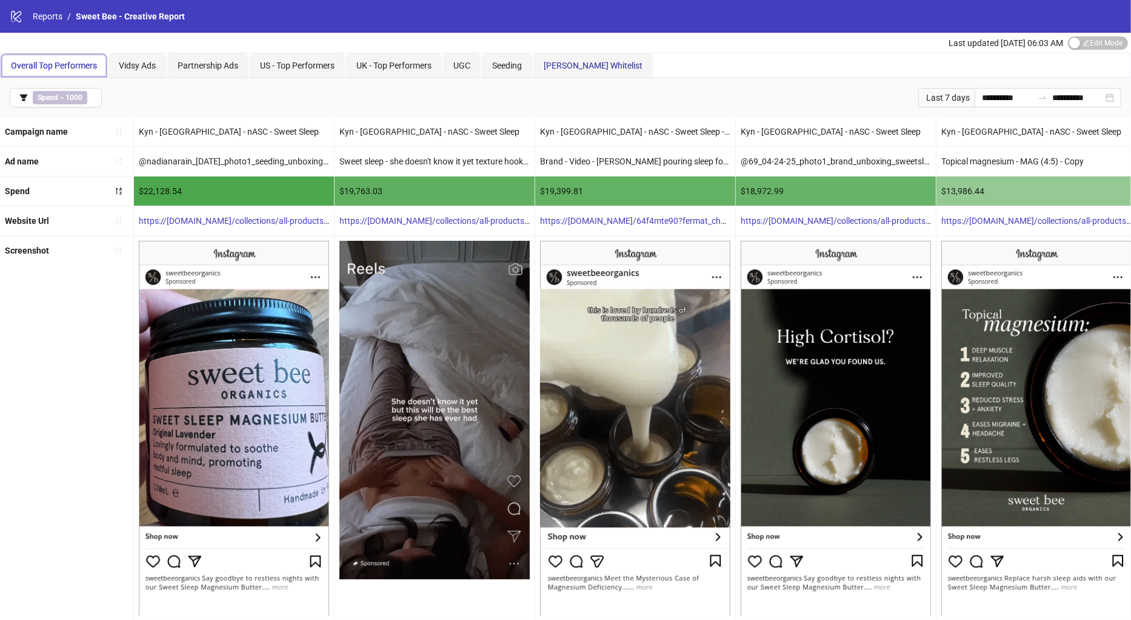
click at [567, 70] on div "[PERSON_NAME] Whitelist" at bounding box center [593, 65] width 99 height 13
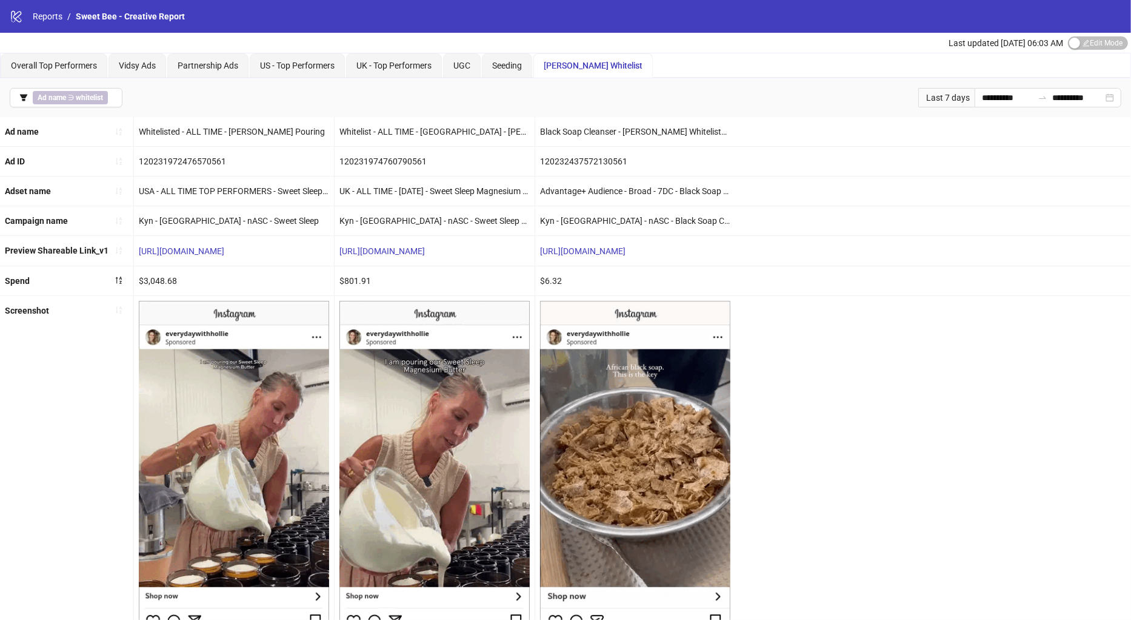
click at [239, 95] on div "**********" at bounding box center [565, 97] width 1131 height 39
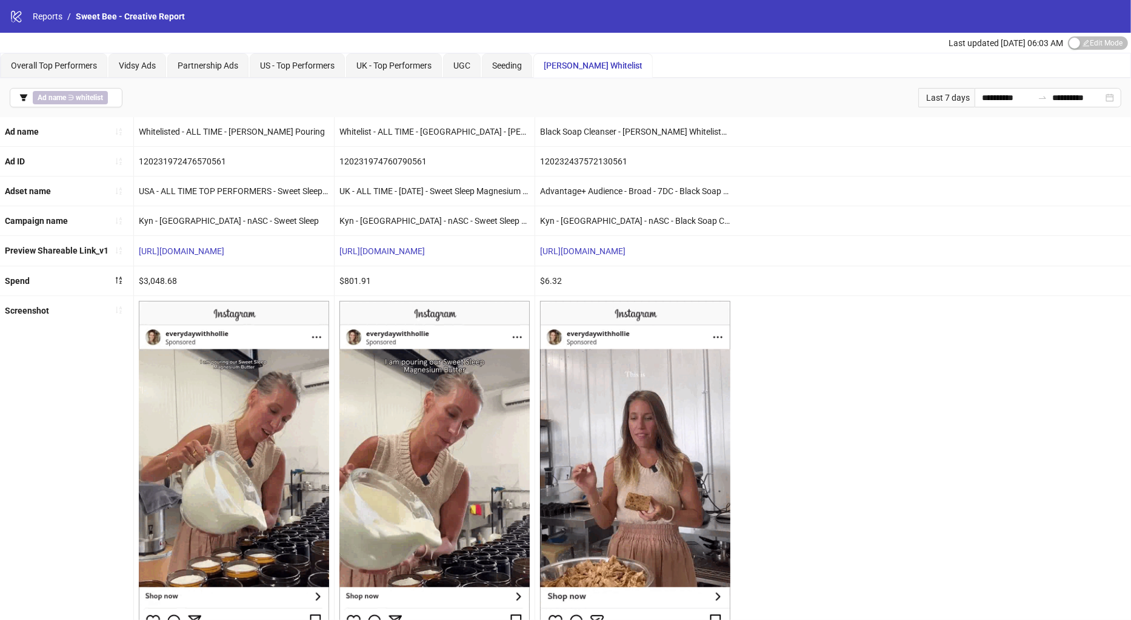
click at [239, 95] on div "**********" at bounding box center [565, 97] width 1131 height 39
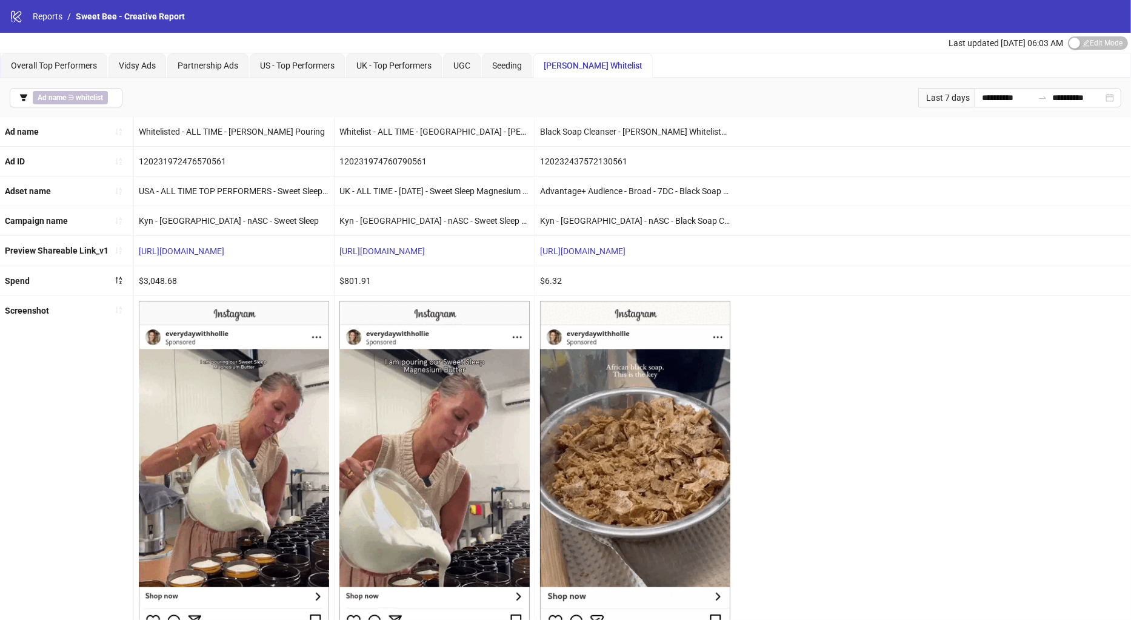
click at [239, 95] on div "**********" at bounding box center [565, 97] width 1131 height 39
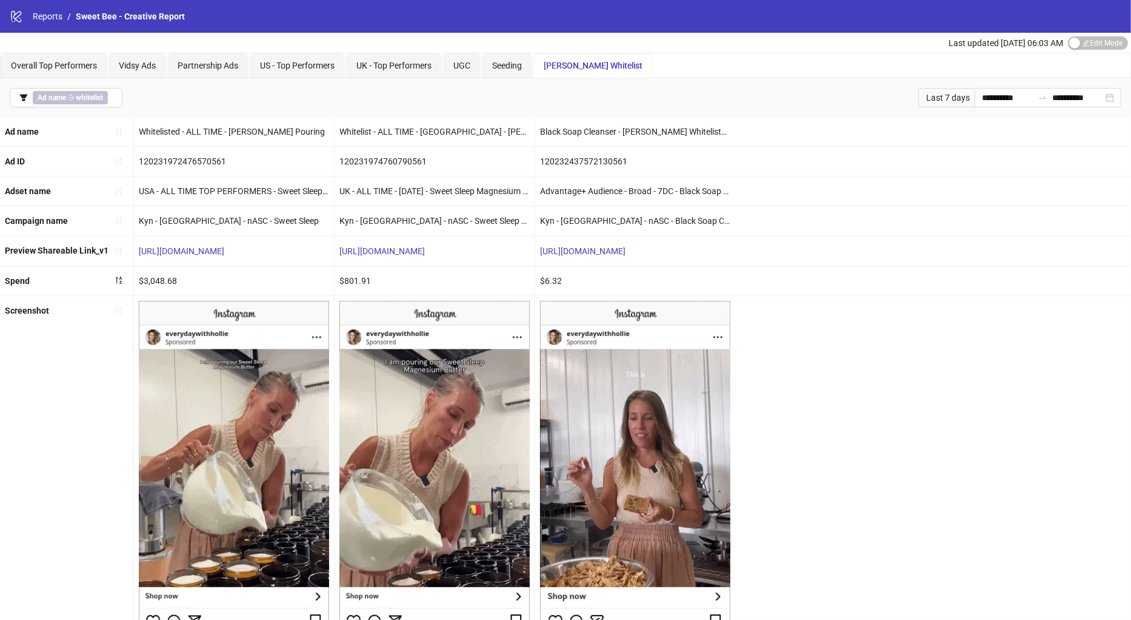
click at [239, 95] on div "**********" at bounding box center [565, 97] width 1131 height 39
